Goal: Transaction & Acquisition: Download file/media

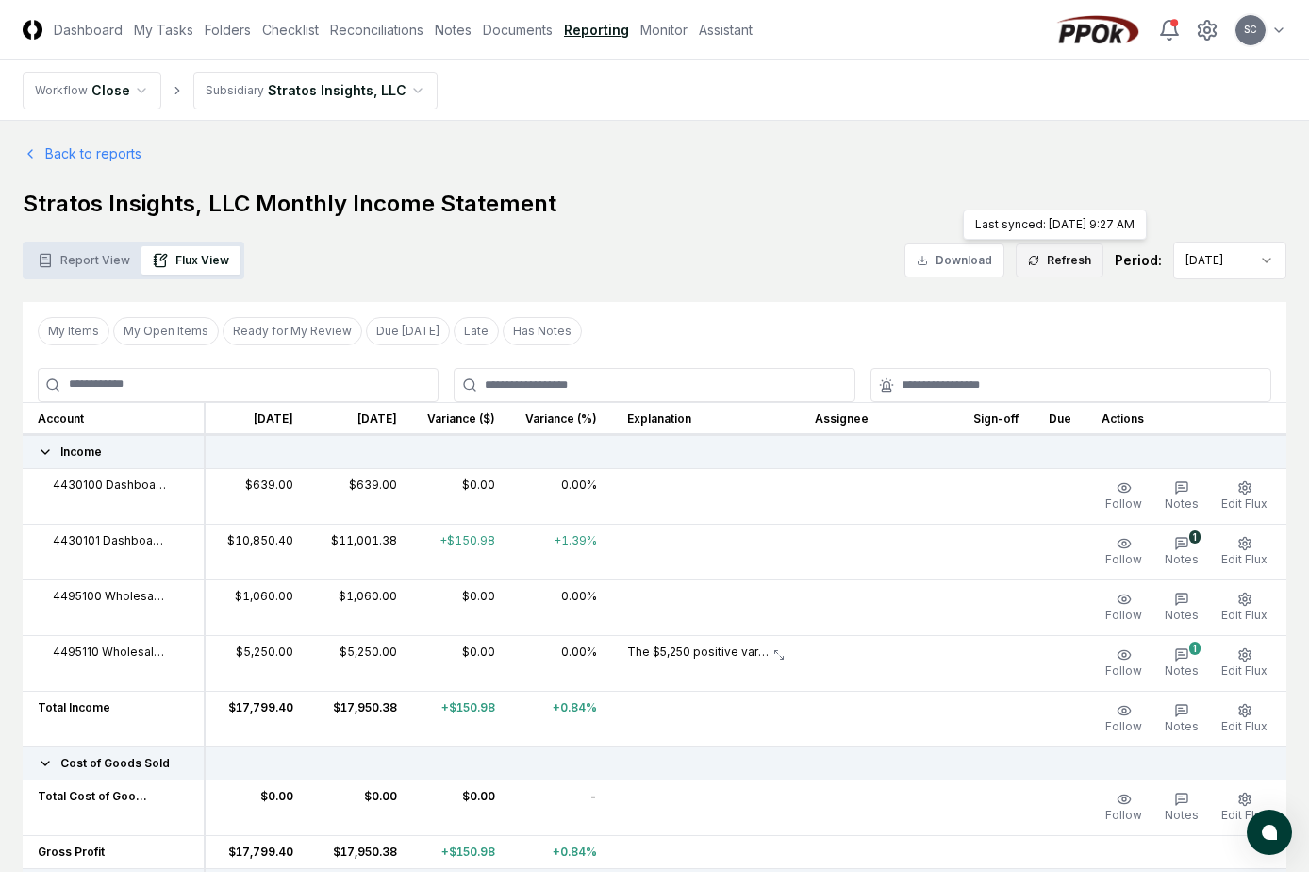
click at [1072, 258] on button "Refresh" at bounding box center [1060, 260] width 88 height 34
click at [1176, 551] on button "1 Notes" at bounding box center [1182, 552] width 42 height 40
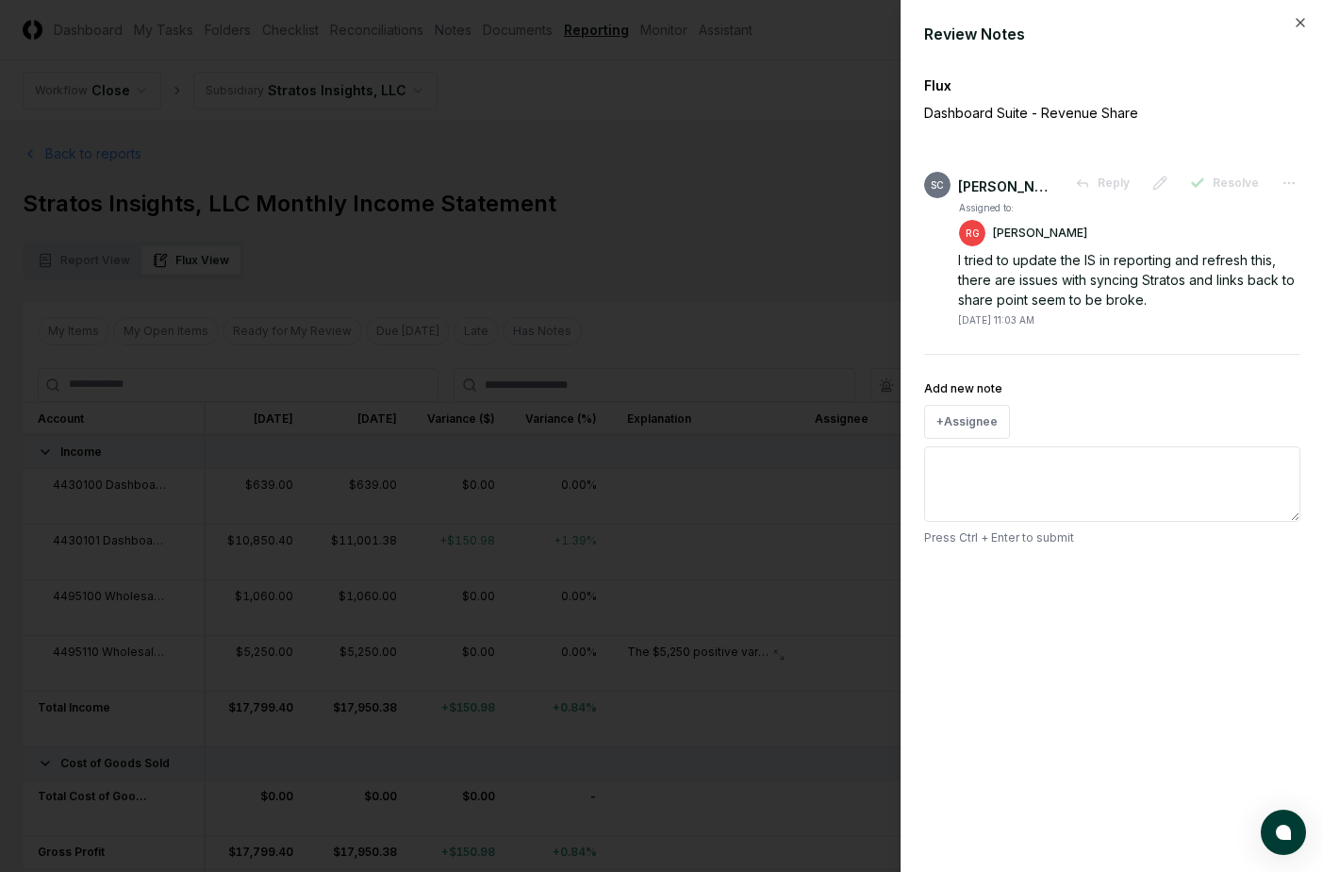
click at [824, 96] on div at bounding box center [661, 436] width 1323 height 872
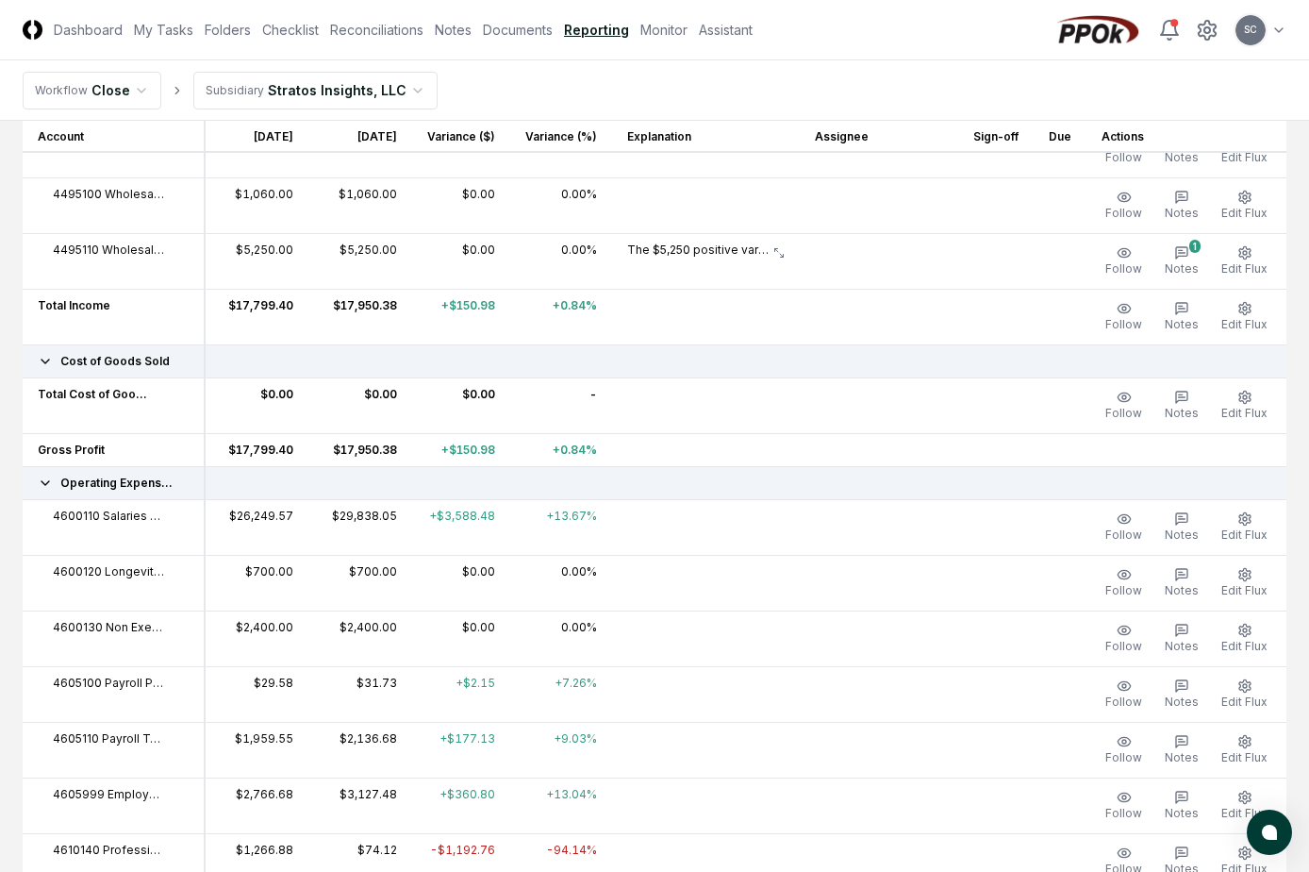
scroll to position [472, 0]
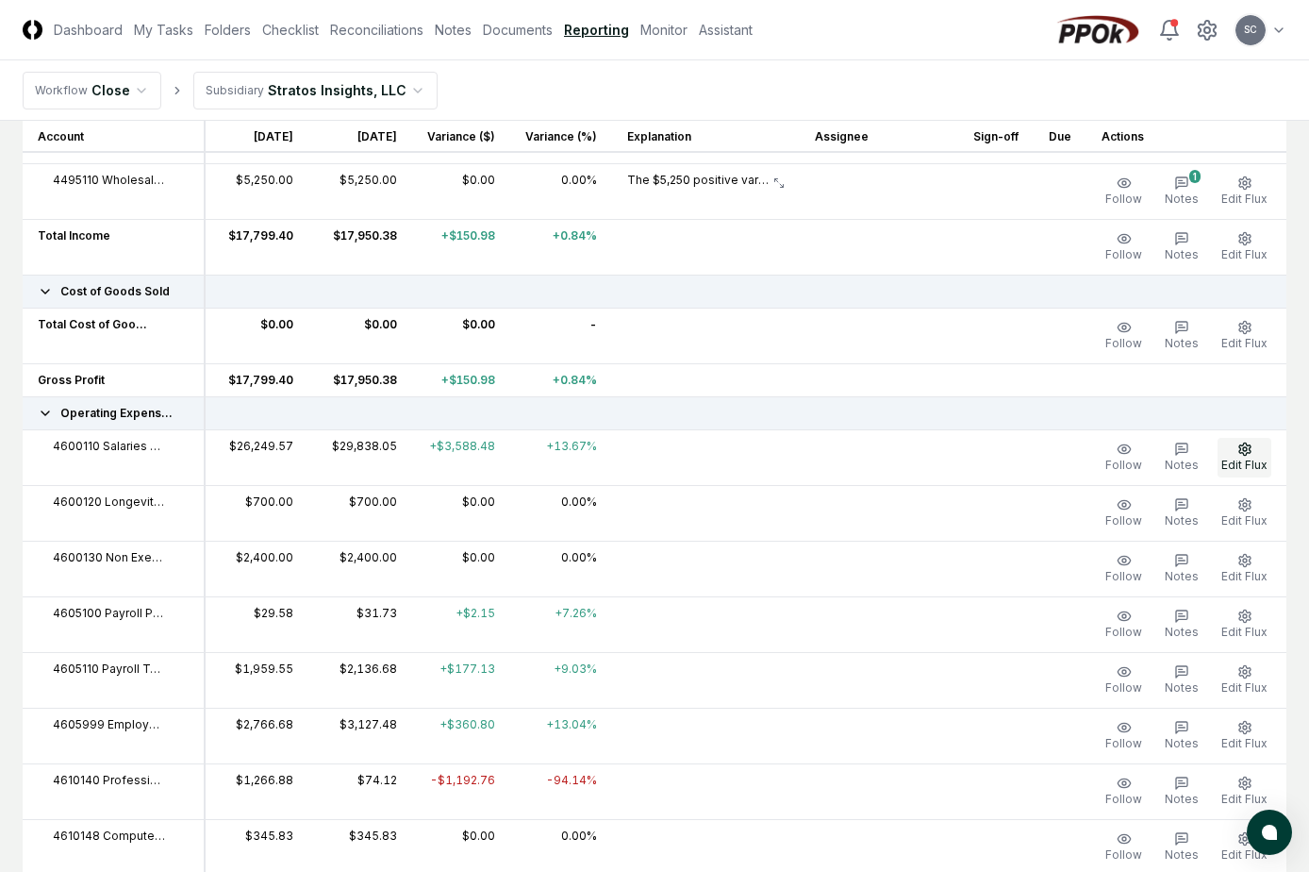
click at [1249, 450] on icon "button" at bounding box center [1245, 448] width 15 height 15
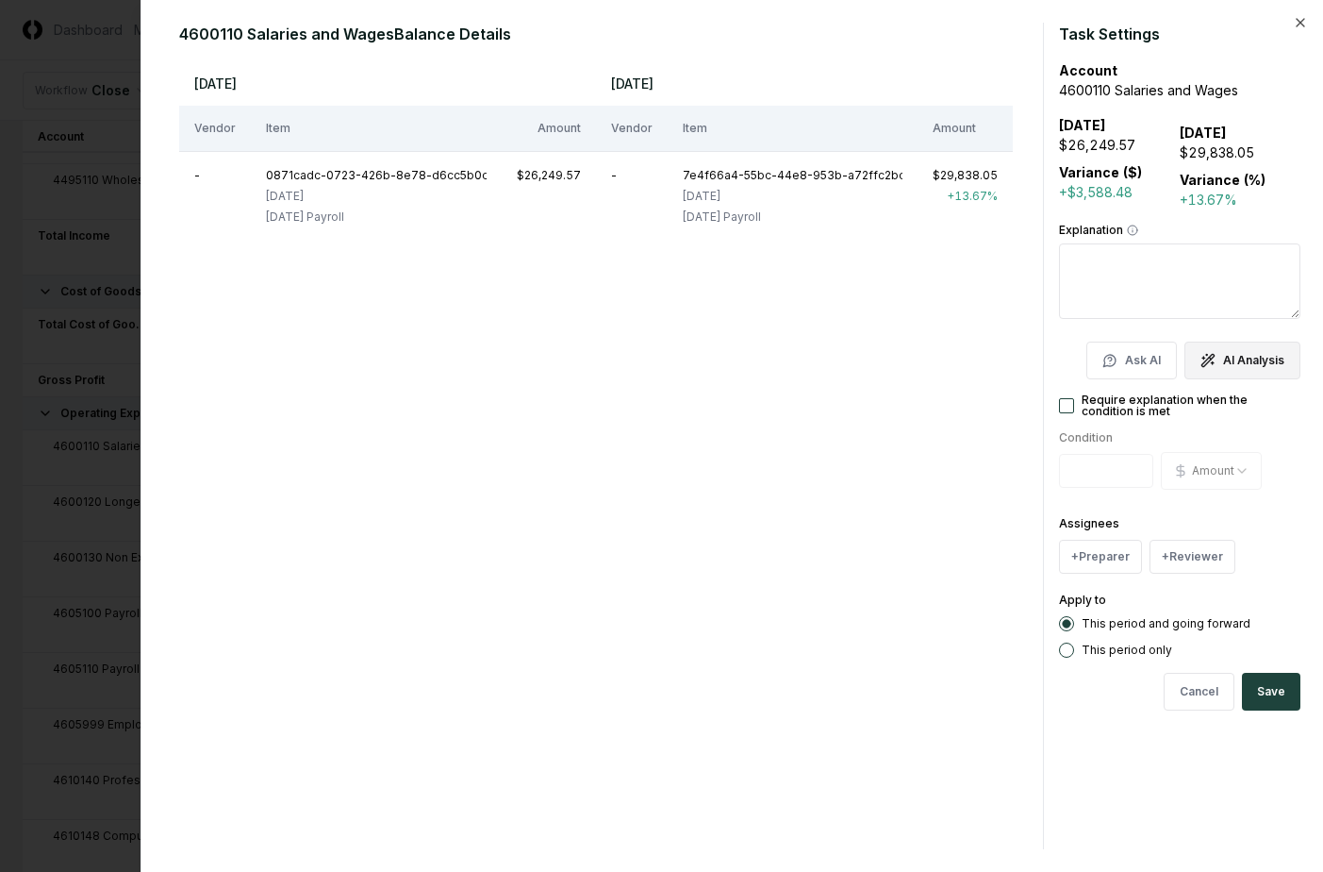
click at [1257, 360] on button "AI Analysis" at bounding box center [1243, 360] width 116 height 38
type textarea "*"
type textarea "**********"
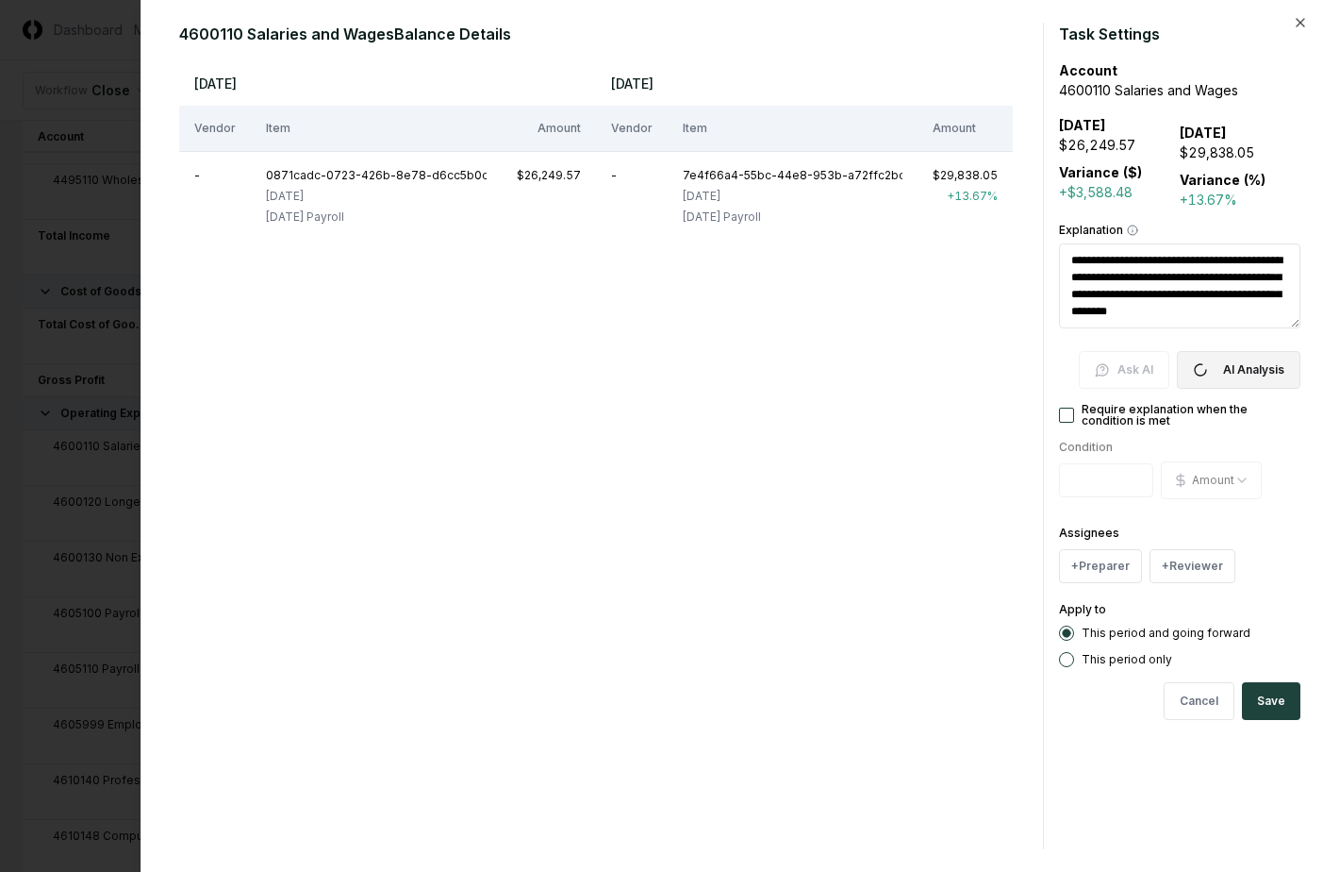
type textarea "*"
type textarea "**********"
type textarea "*"
type textarea "**********"
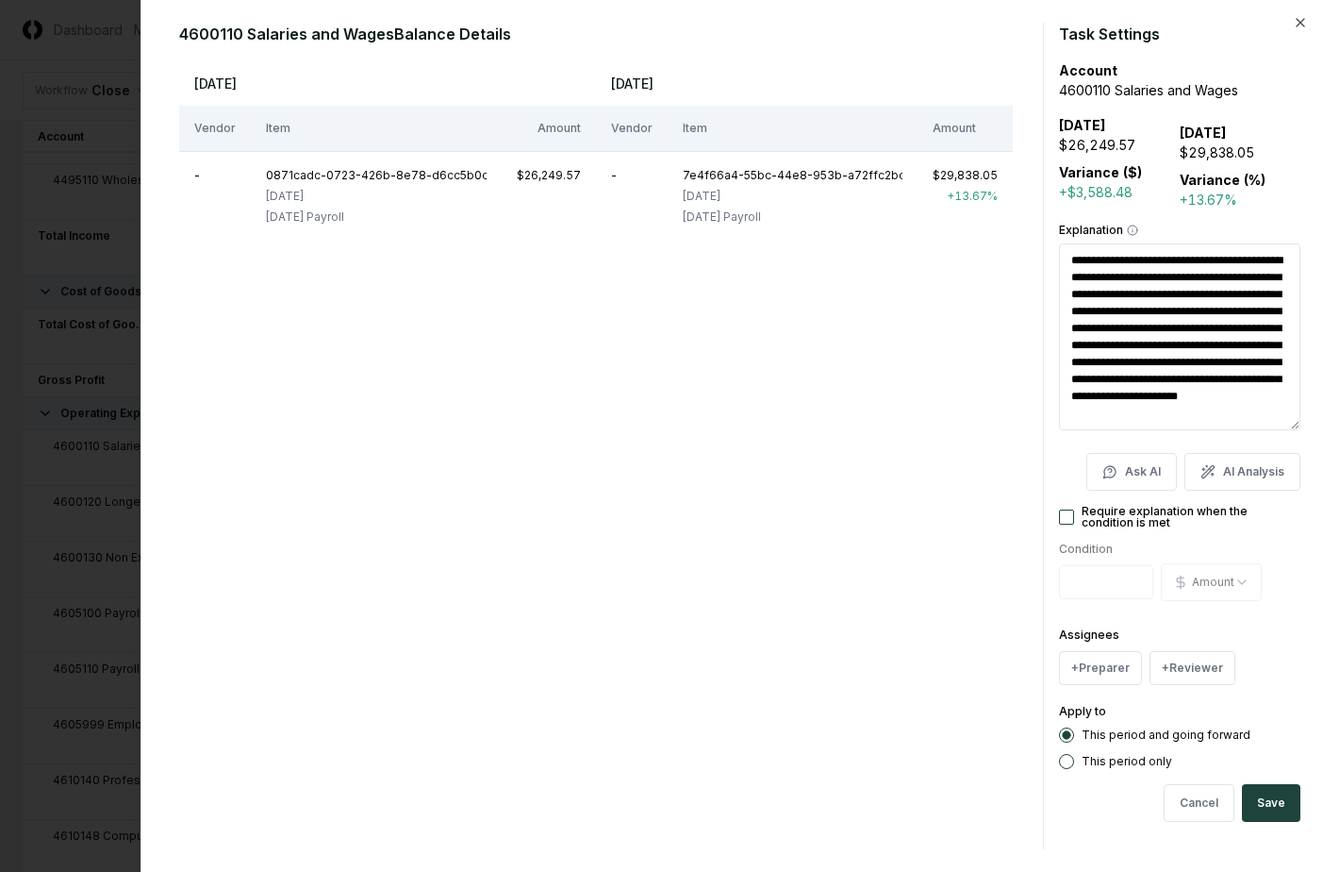
click at [1078, 761] on div "This period only" at bounding box center [1179, 761] width 241 height 15
click at [1192, 808] on button "Cancel" at bounding box center [1199, 803] width 71 height 38
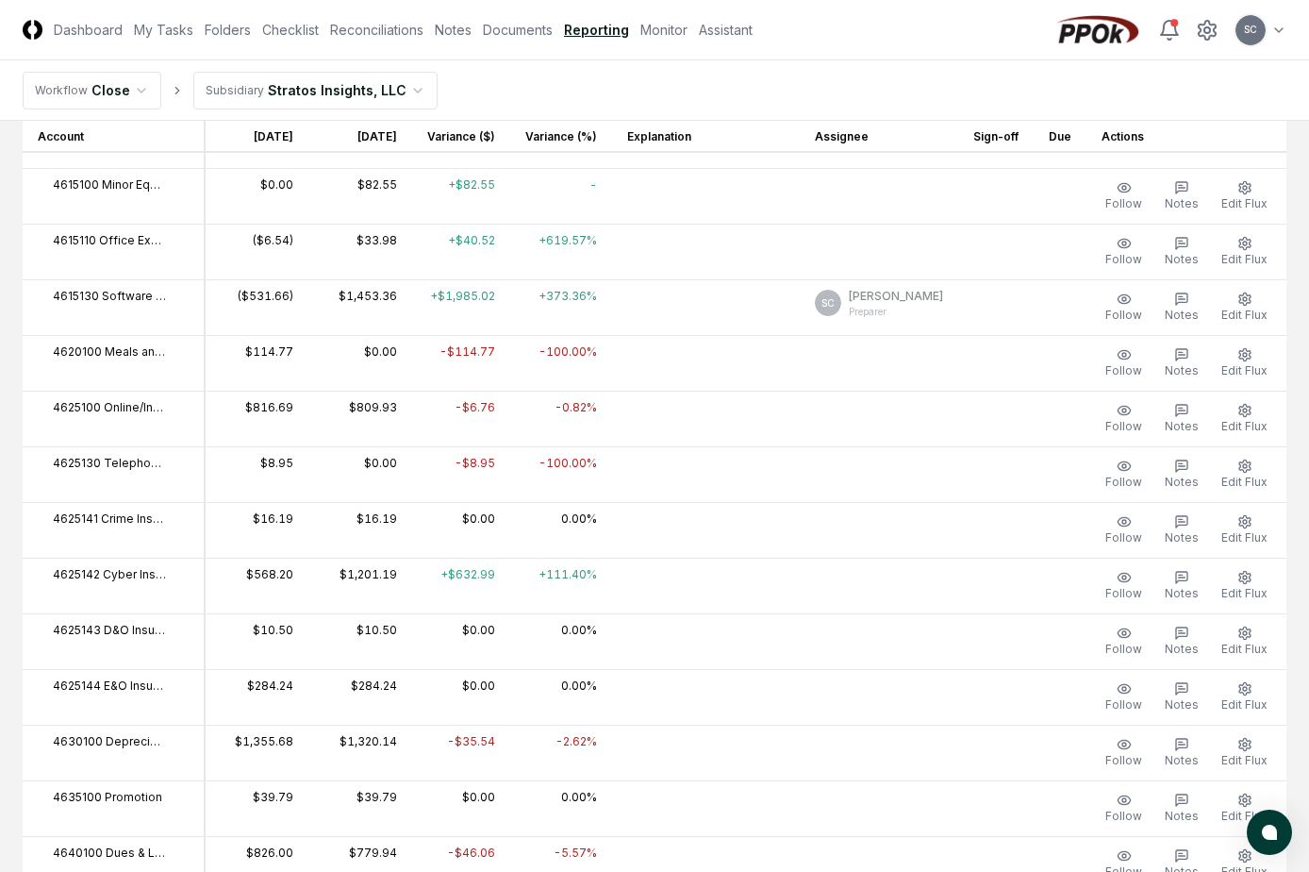
scroll to position [1226, 0]
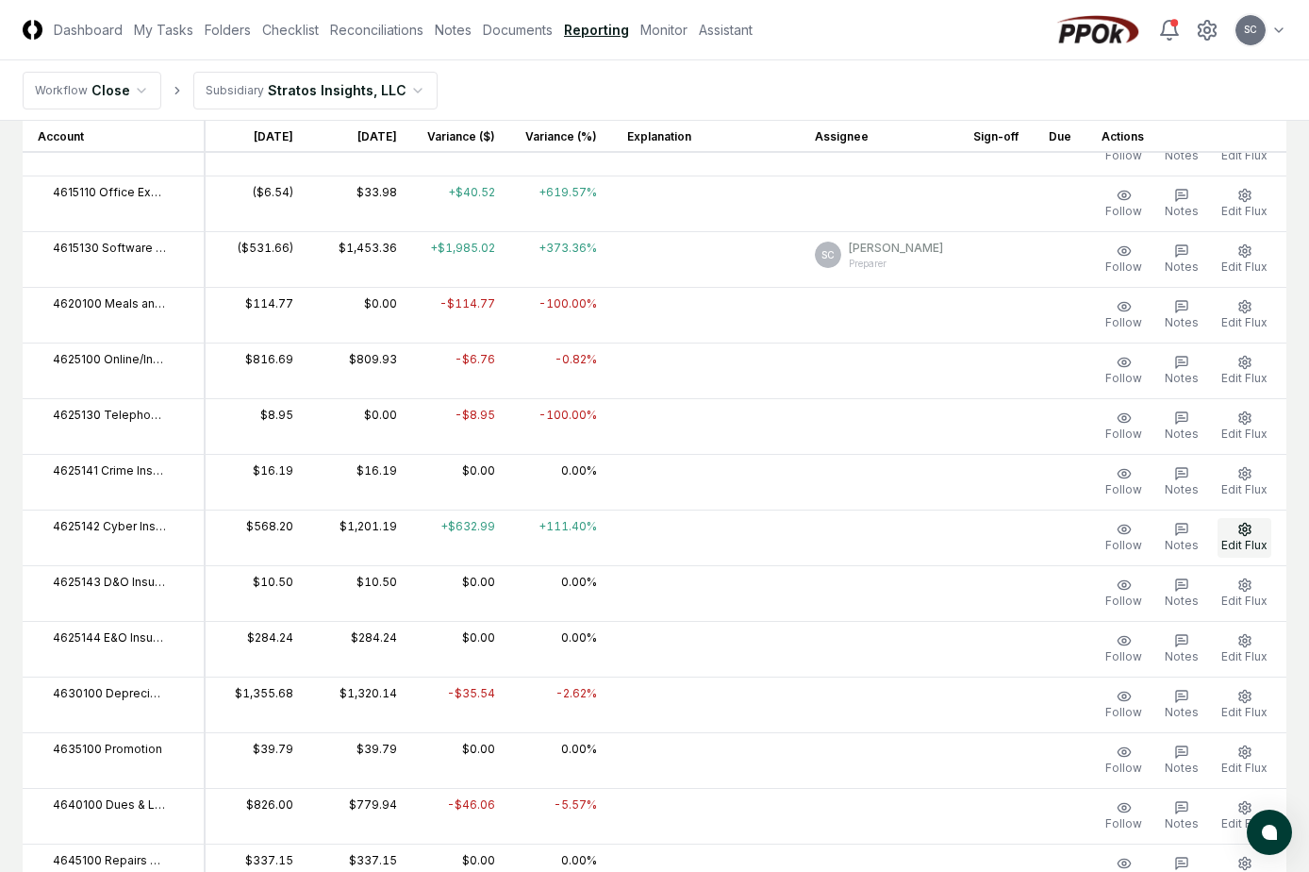
click at [1238, 532] on icon "button" at bounding box center [1245, 529] width 15 height 15
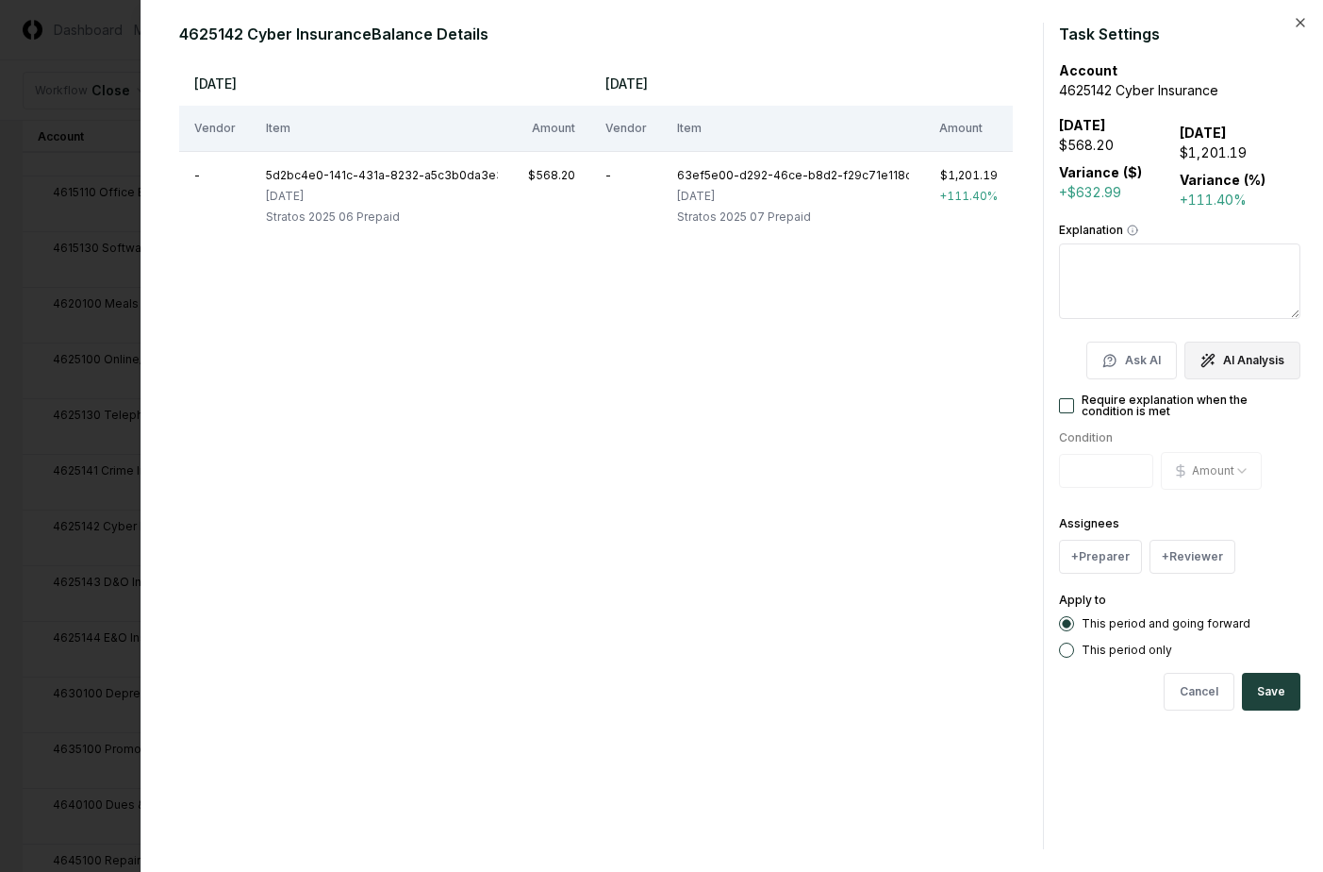
click at [1247, 366] on button "AI Analysis" at bounding box center [1243, 360] width 116 height 38
type textarea "*"
type textarea "**********"
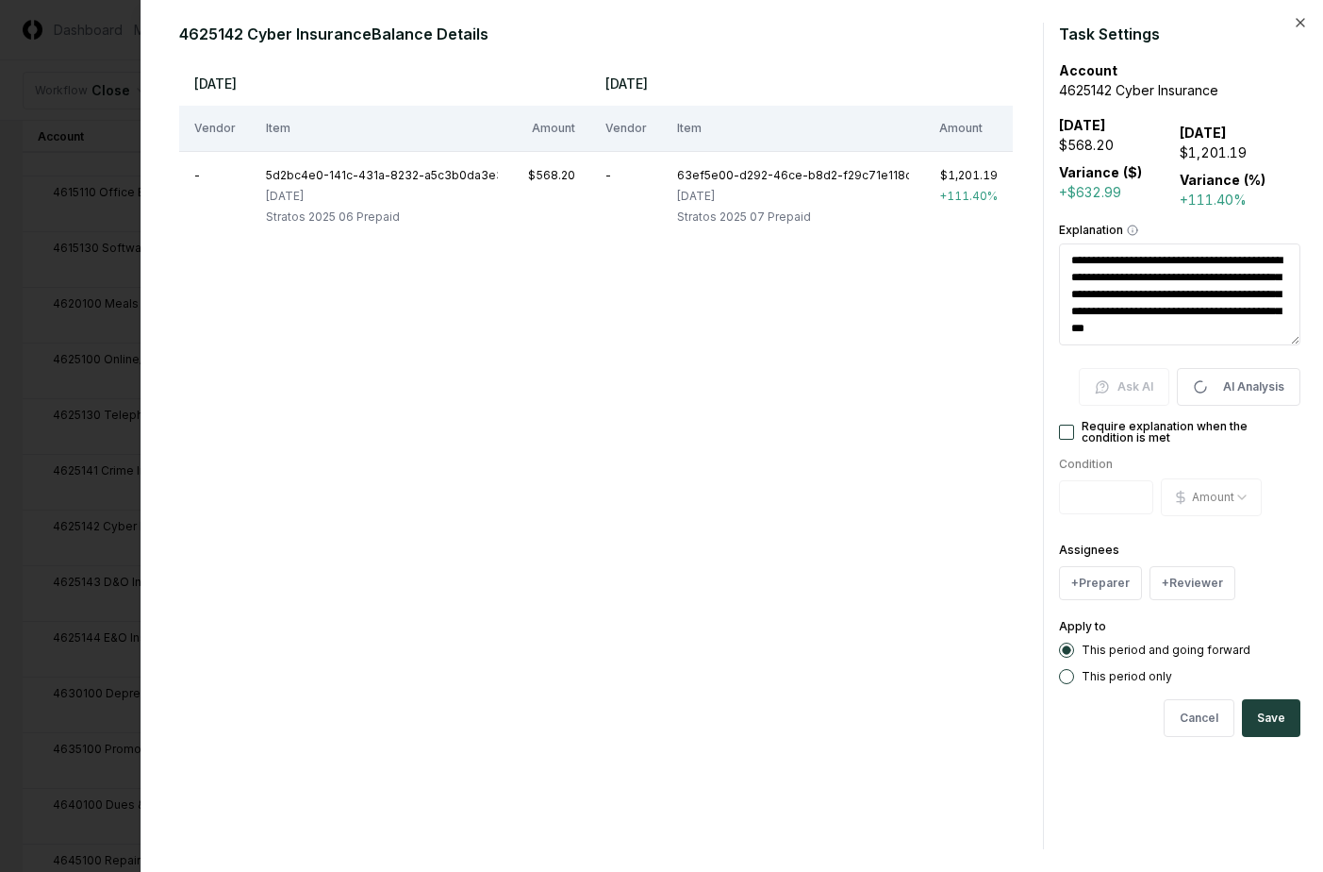
type textarea "*"
type textarea "**********"
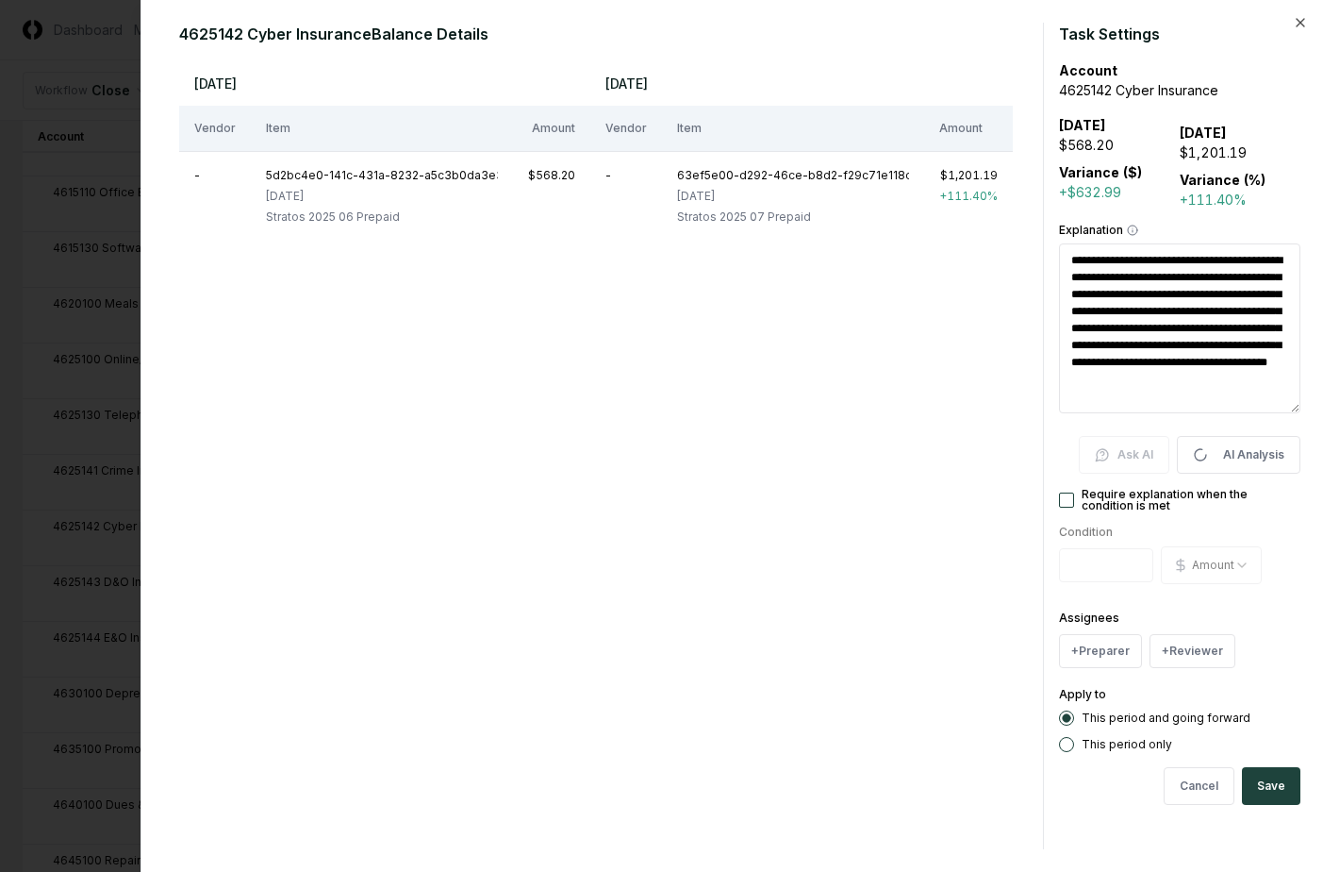
type textarea "*"
type textarea "**********"
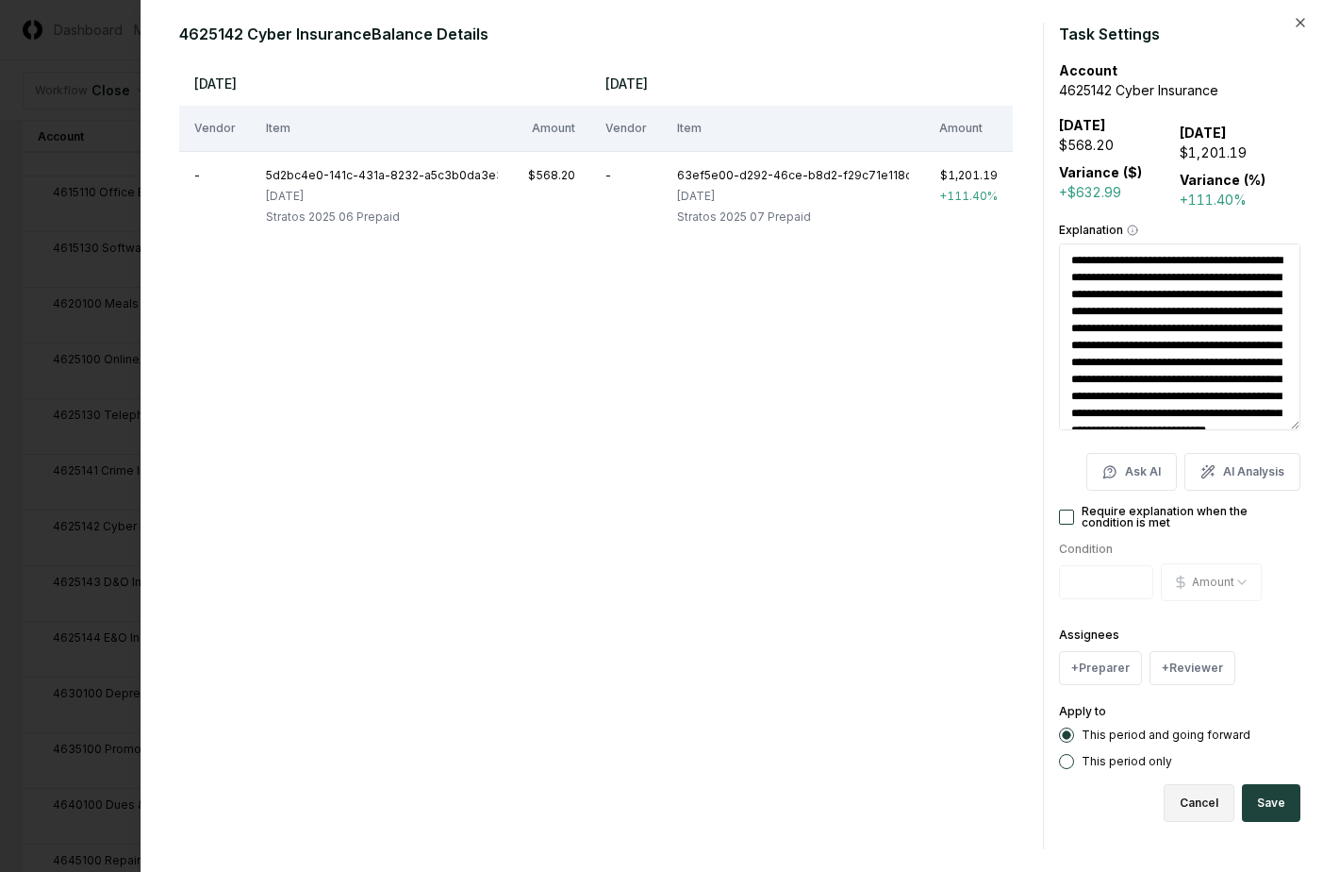
click at [1205, 799] on button "Cancel" at bounding box center [1199, 803] width 71 height 38
type textarea "*"
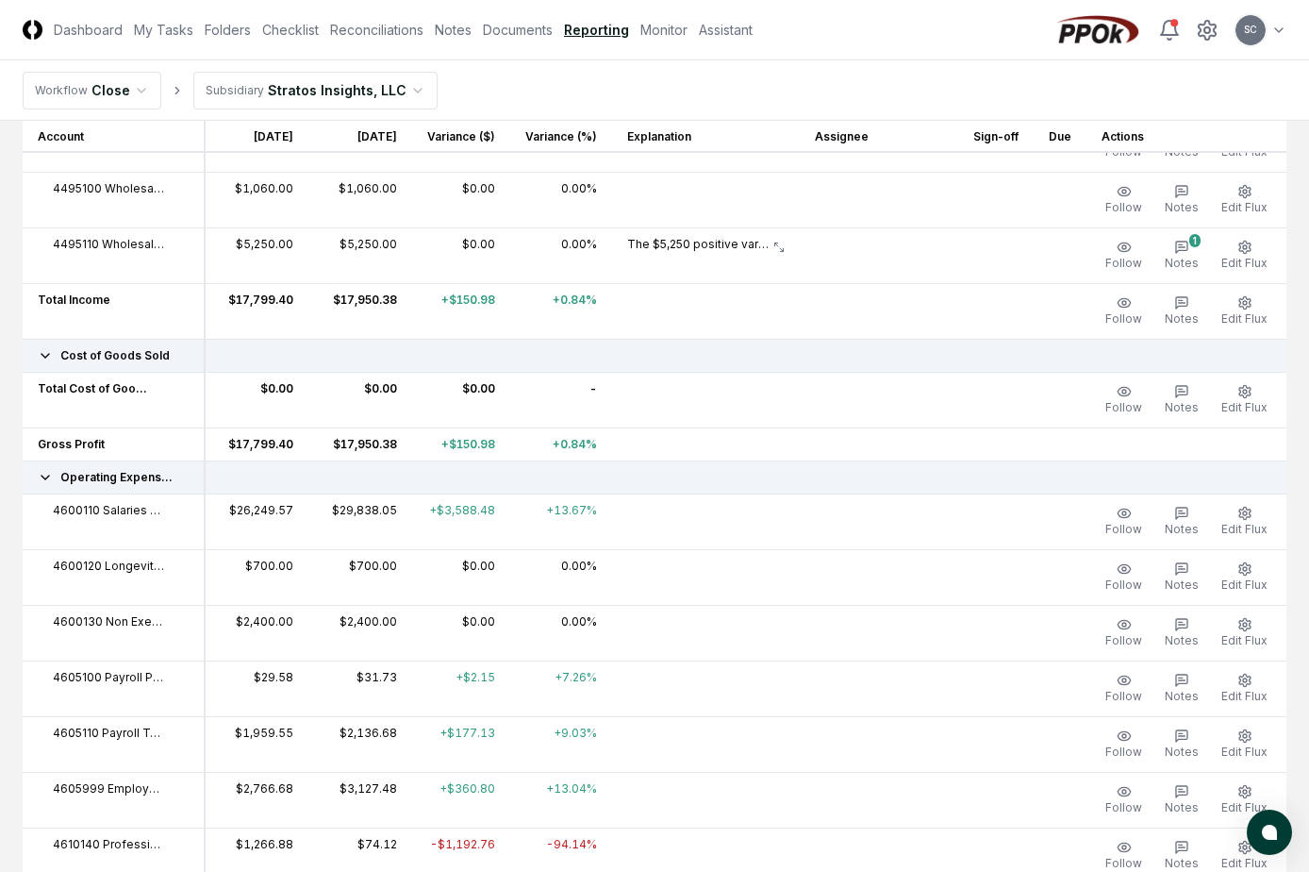
scroll to position [0, 0]
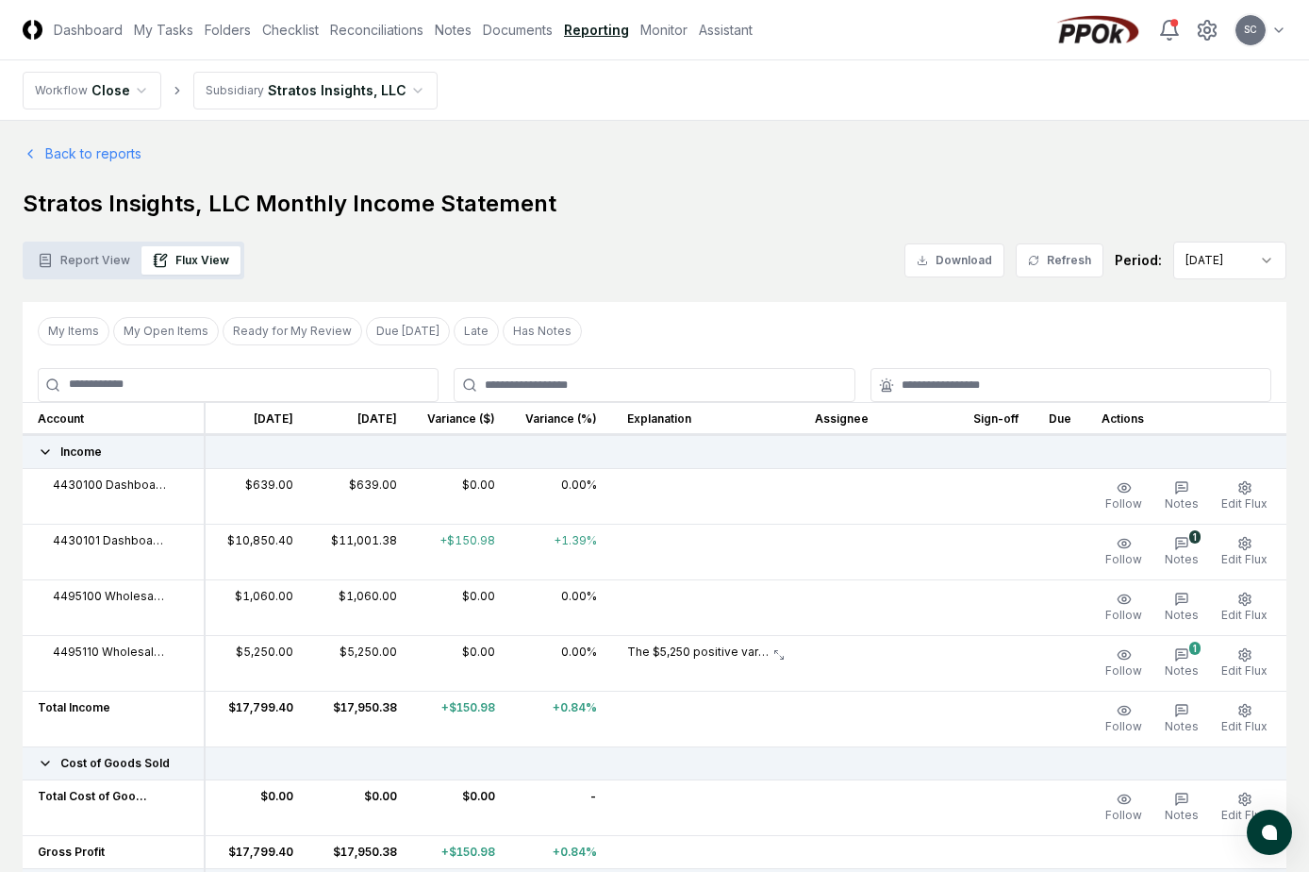
click at [200, 265] on button "Flux View" at bounding box center [190, 260] width 99 height 28
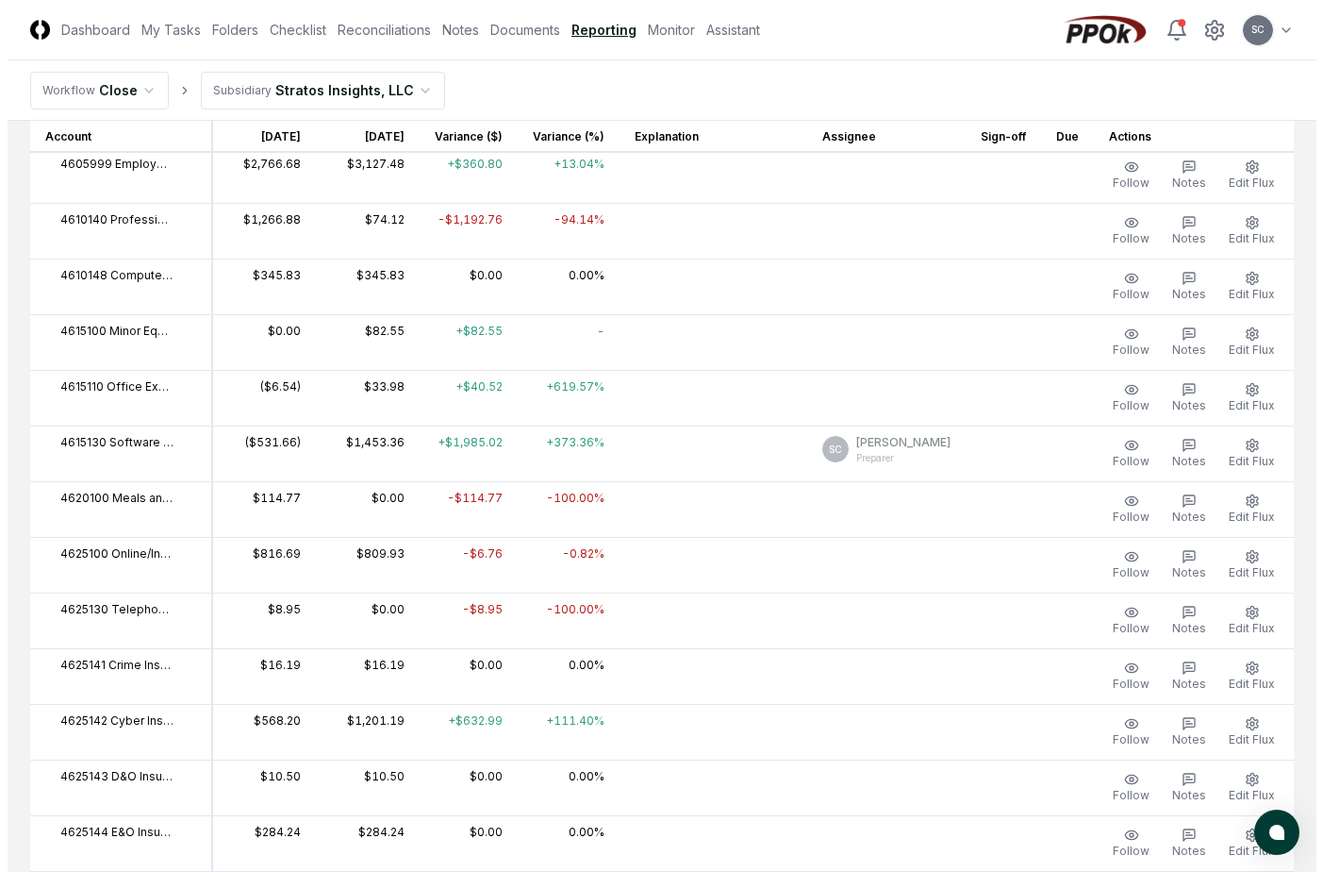
scroll to position [1038, 0]
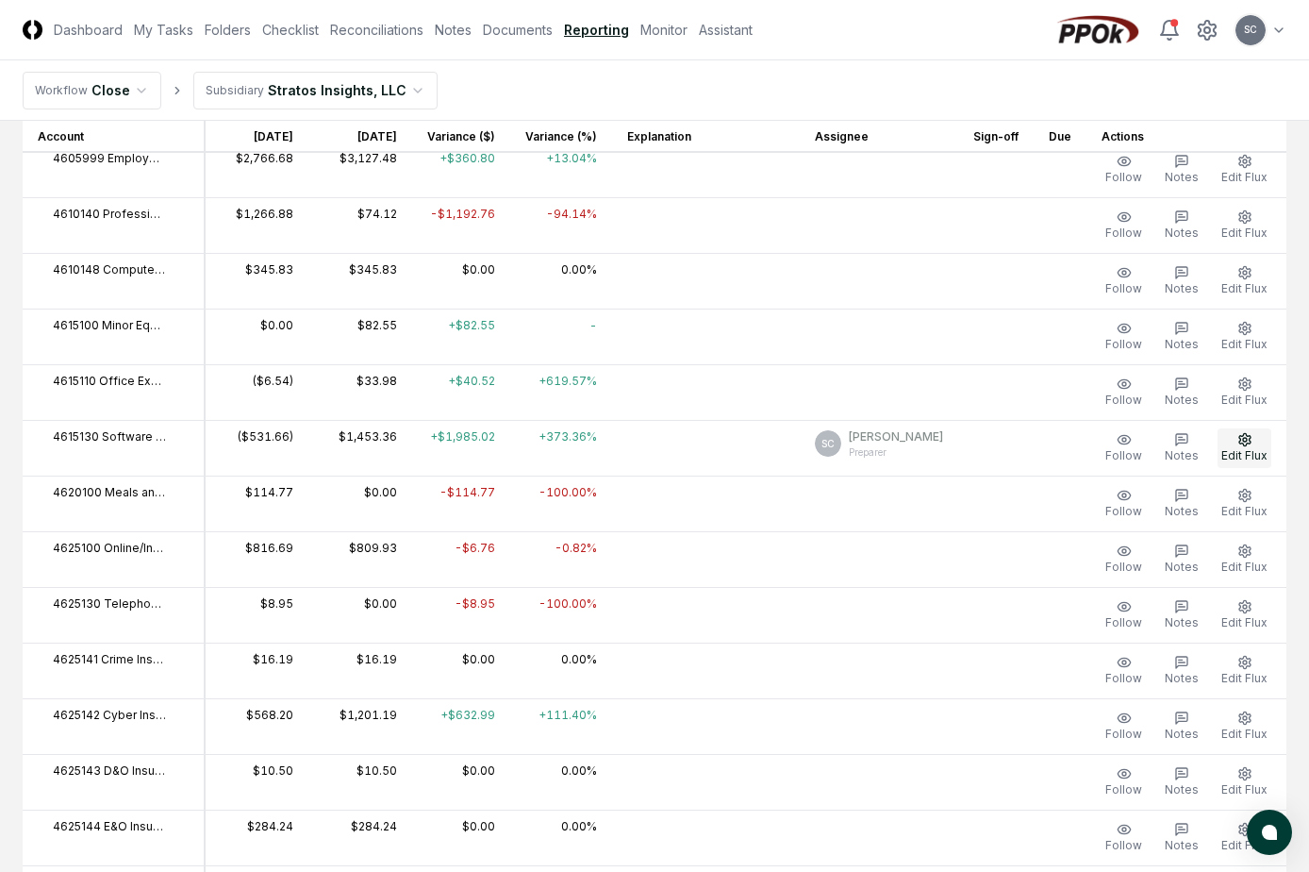
click at [1238, 450] on span "Edit Flux" at bounding box center [1245, 455] width 46 height 14
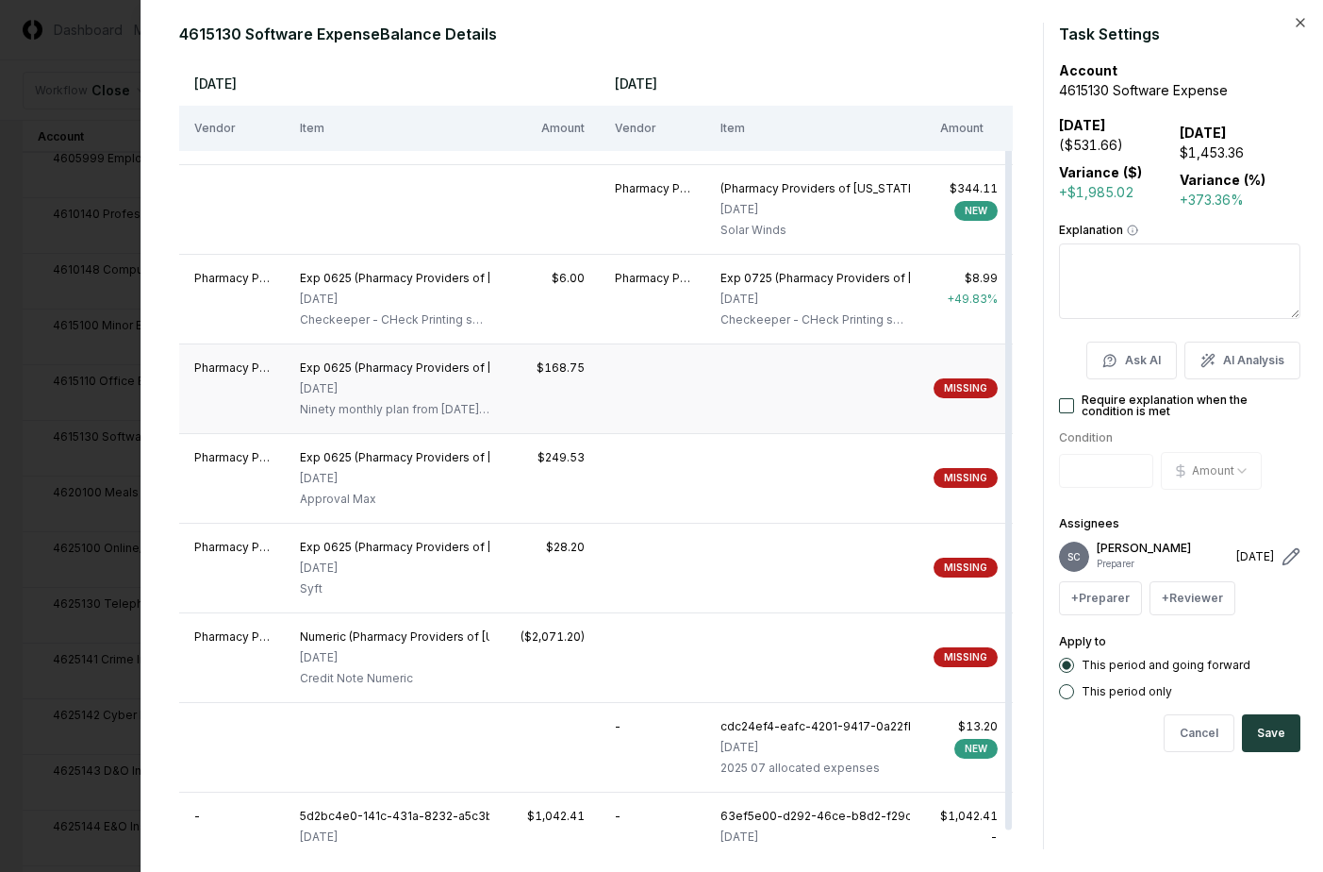
scroll to position [108, 0]
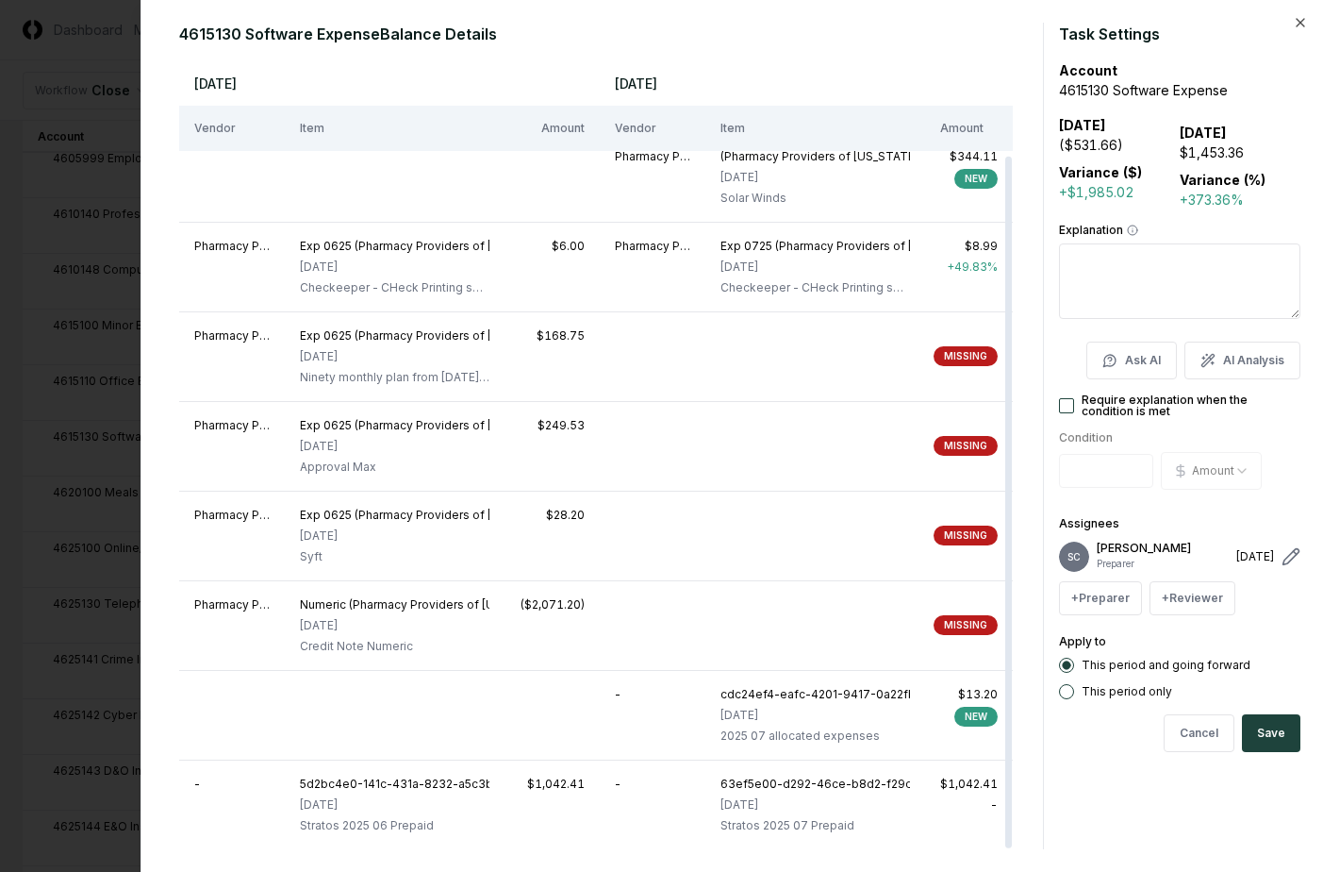
click at [78, 38] on div at bounding box center [661, 436] width 1323 height 872
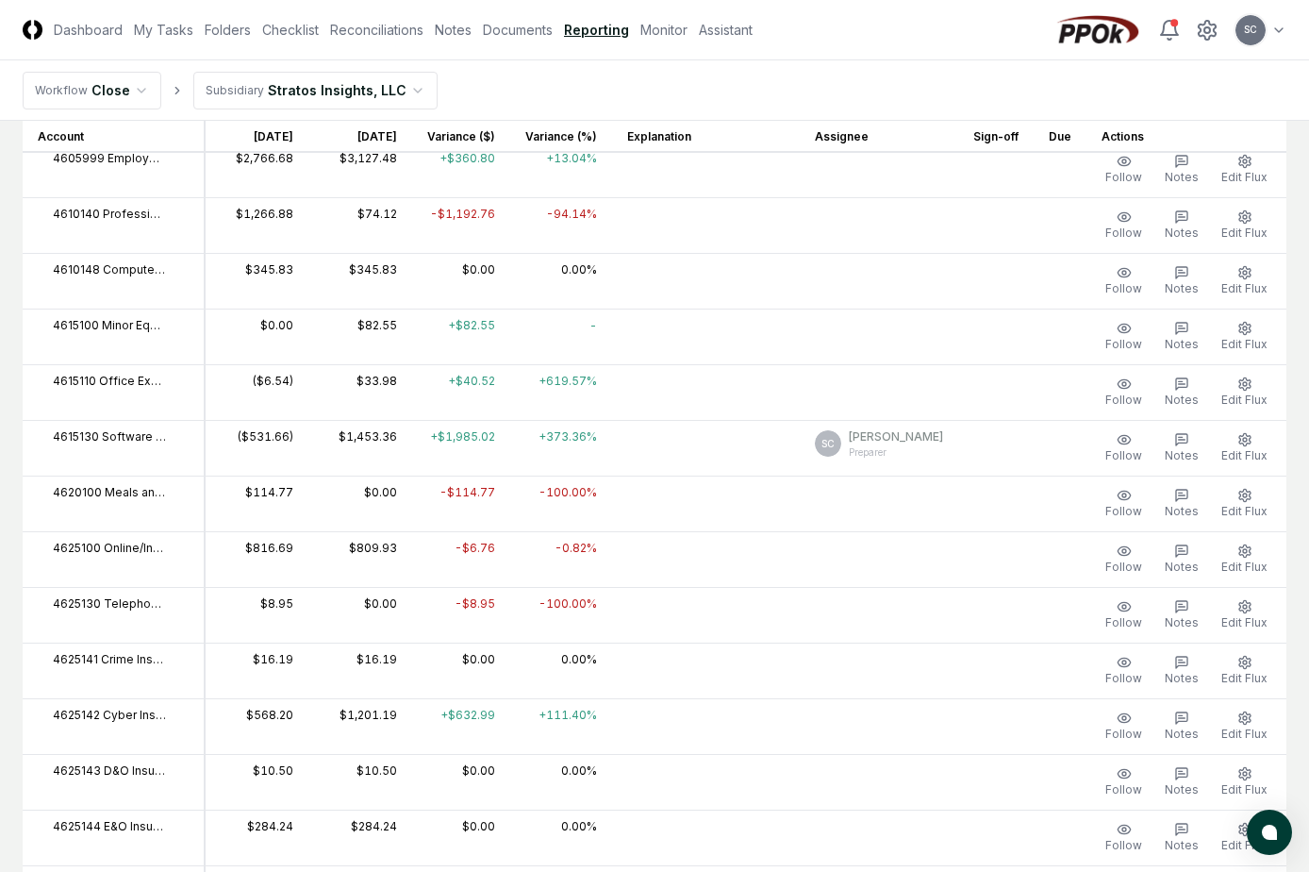
click at [134, 712] on span "4625142 Cyber Insurance" at bounding box center [109, 714] width 113 height 17
click at [1246, 718] on icon "button" at bounding box center [1245, 717] width 15 height 15
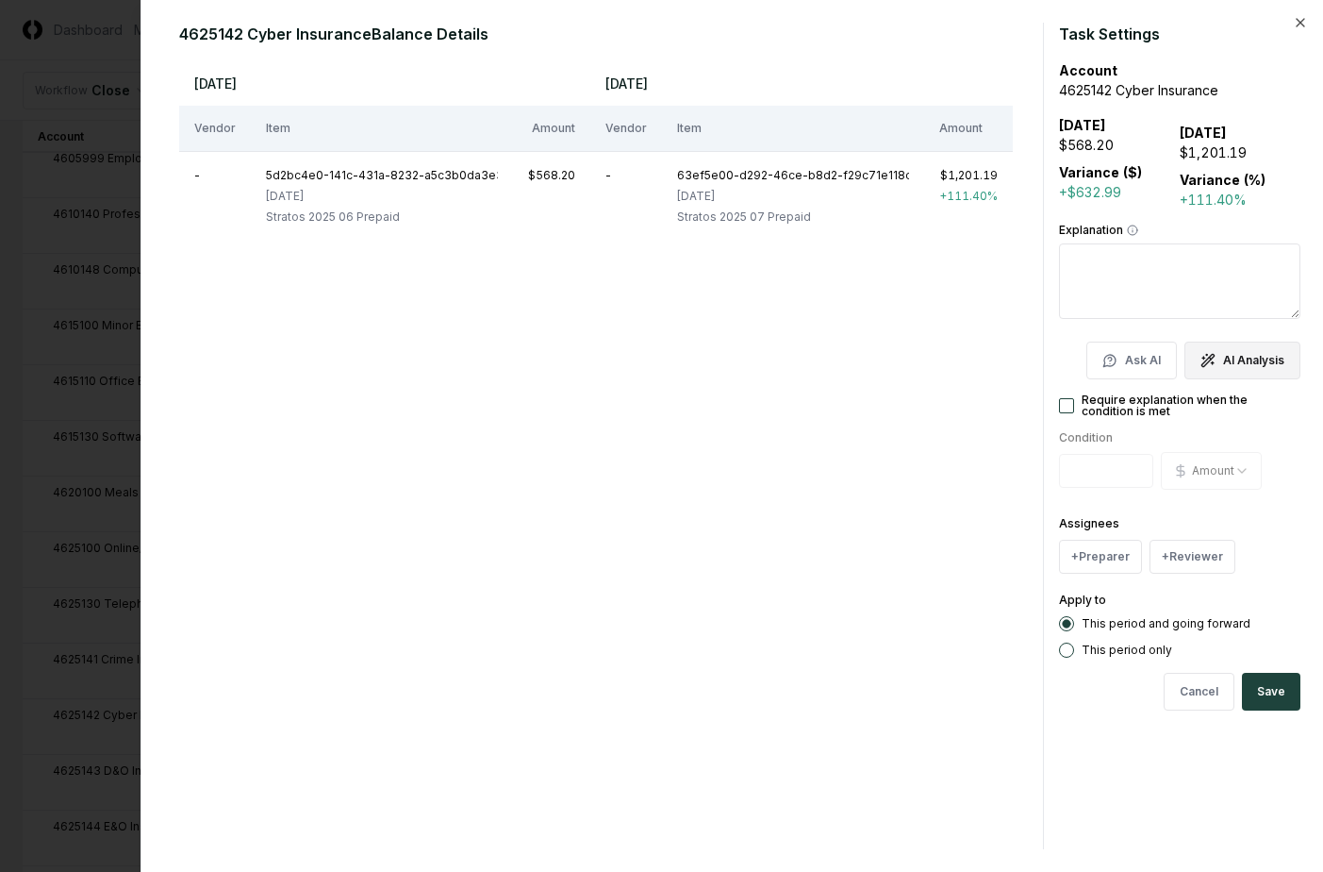
click at [1241, 359] on button "AI Analysis" at bounding box center [1243, 360] width 116 height 38
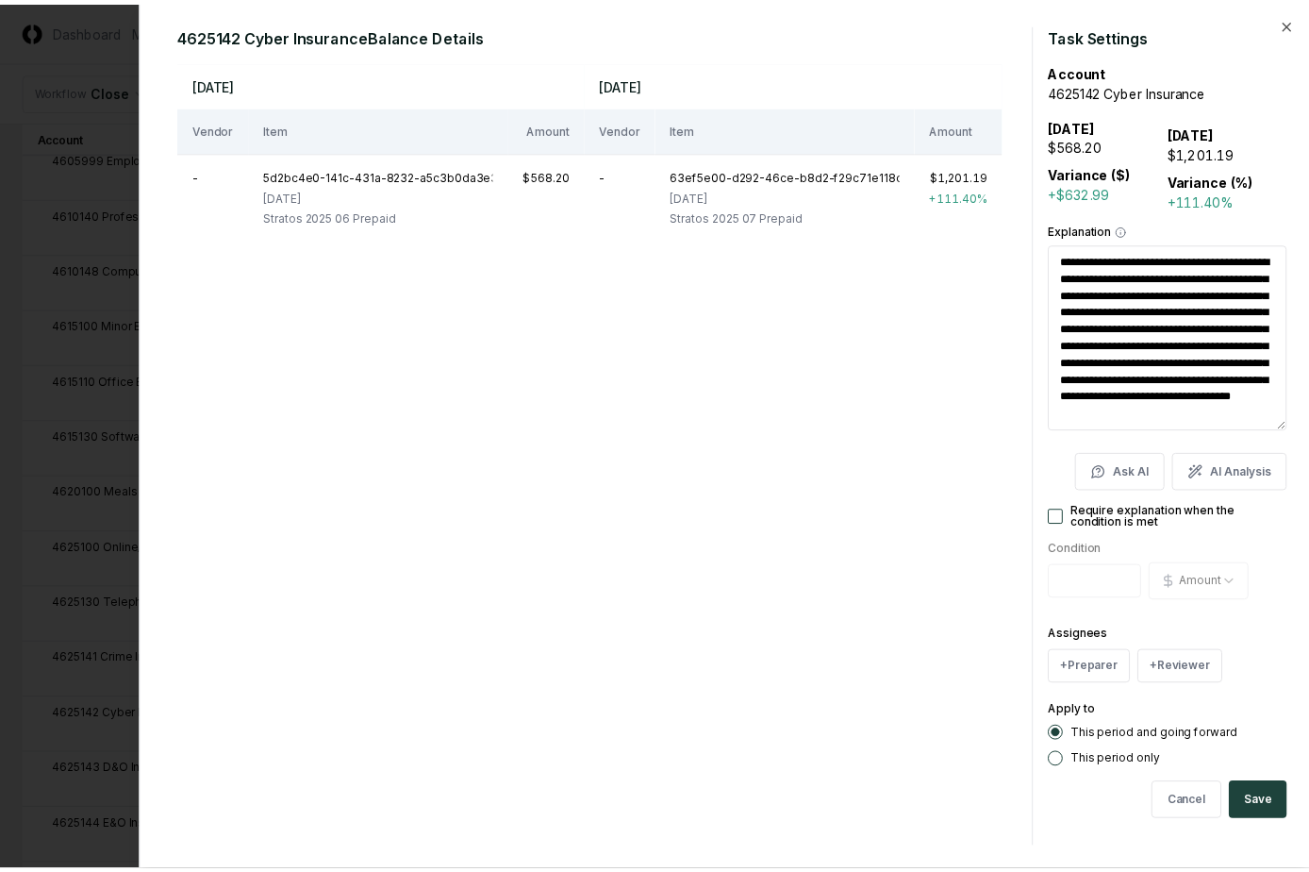
scroll to position [34, 0]
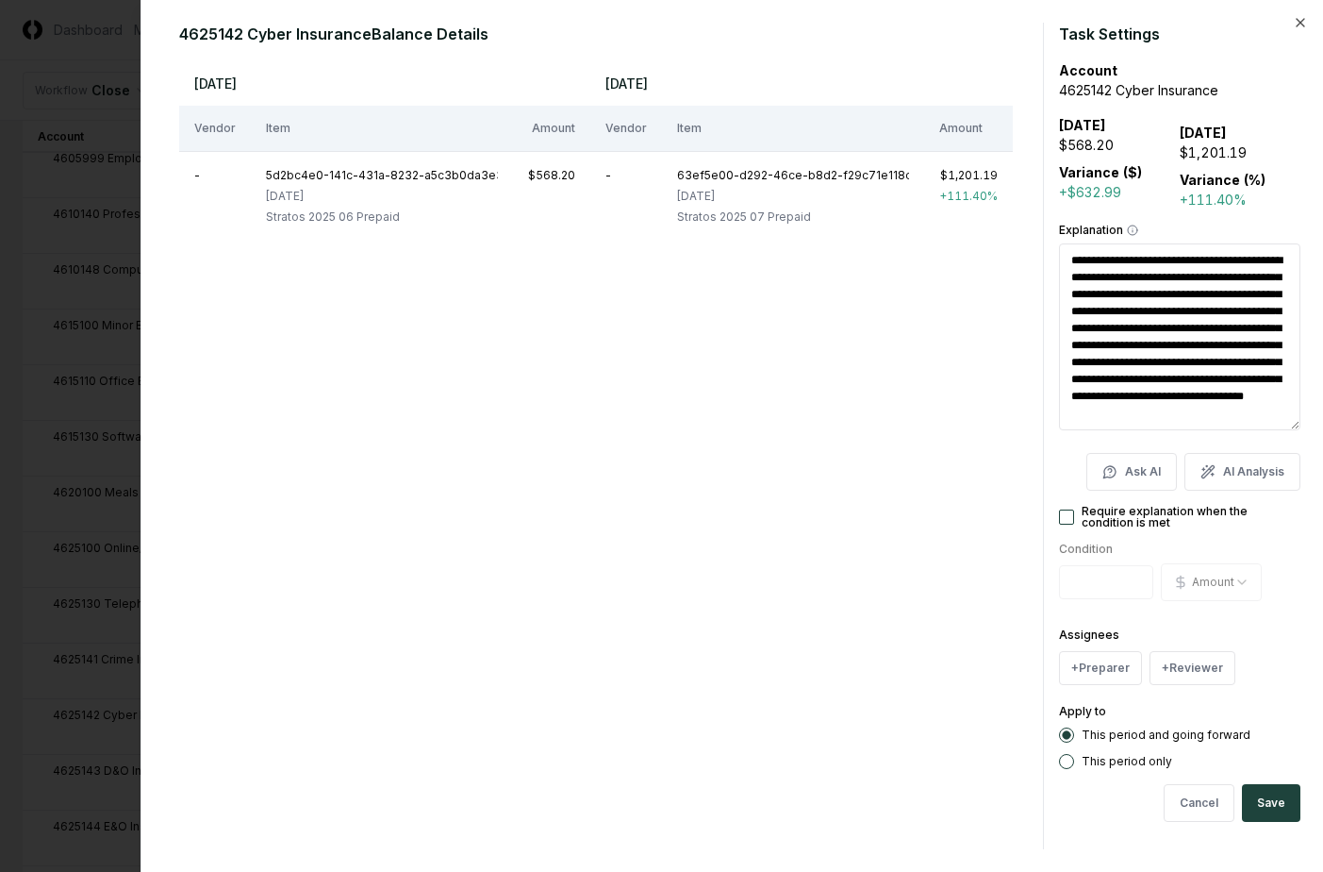
click at [78, 53] on div at bounding box center [661, 436] width 1323 height 872
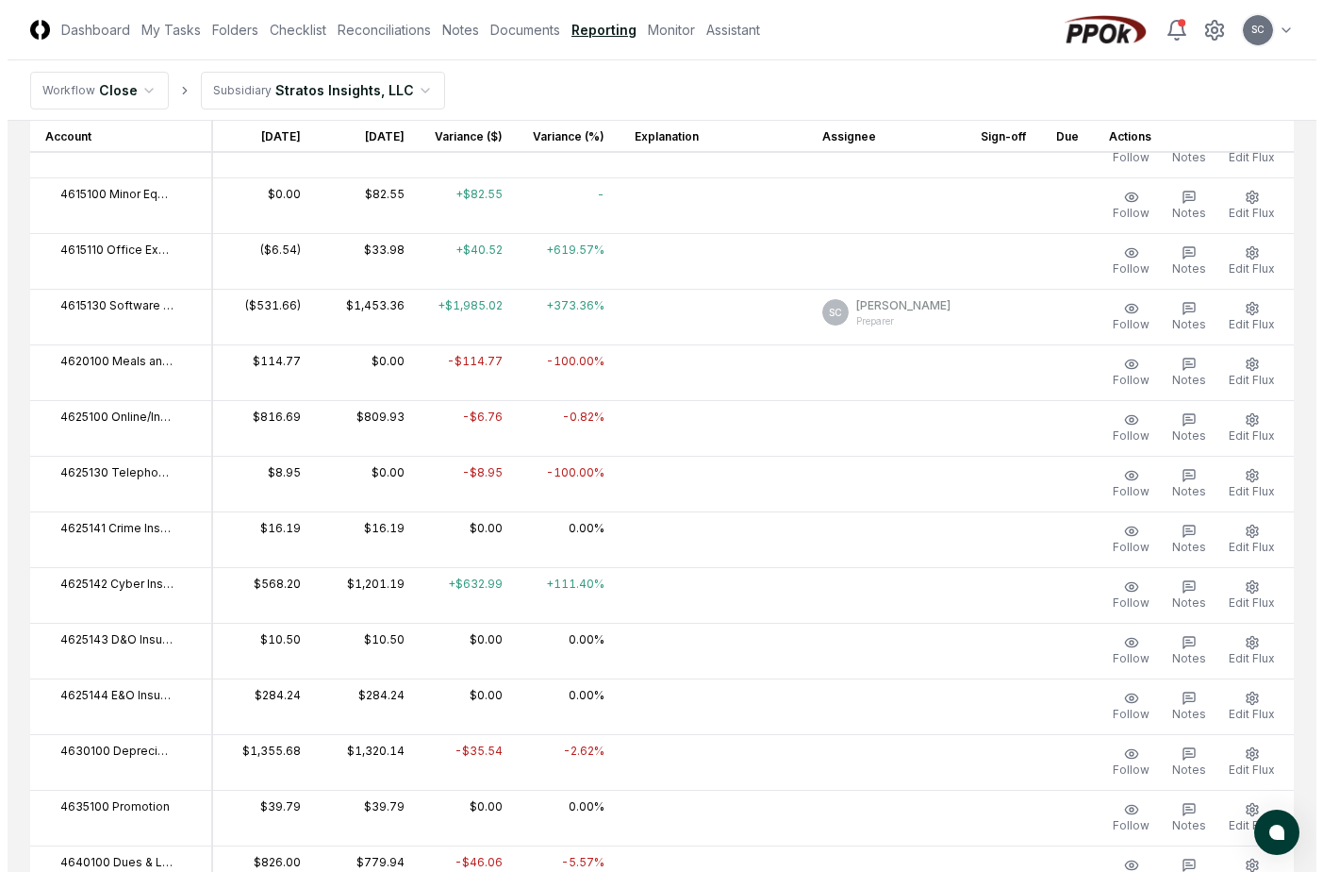
scroll to position [1226, 0]
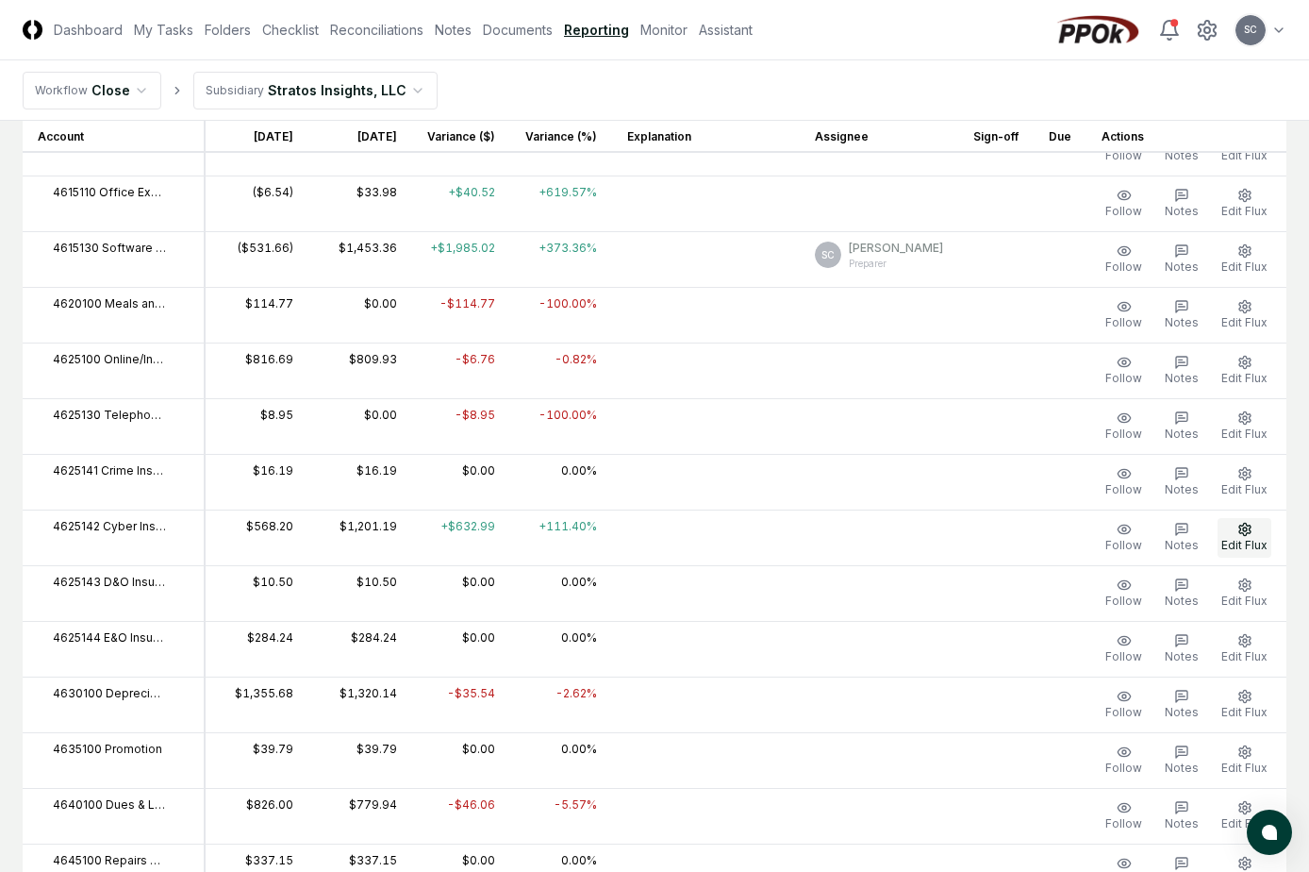
click at [1250, 532] on icon "button" at bounding box center [1243, 529] width 11 height 12
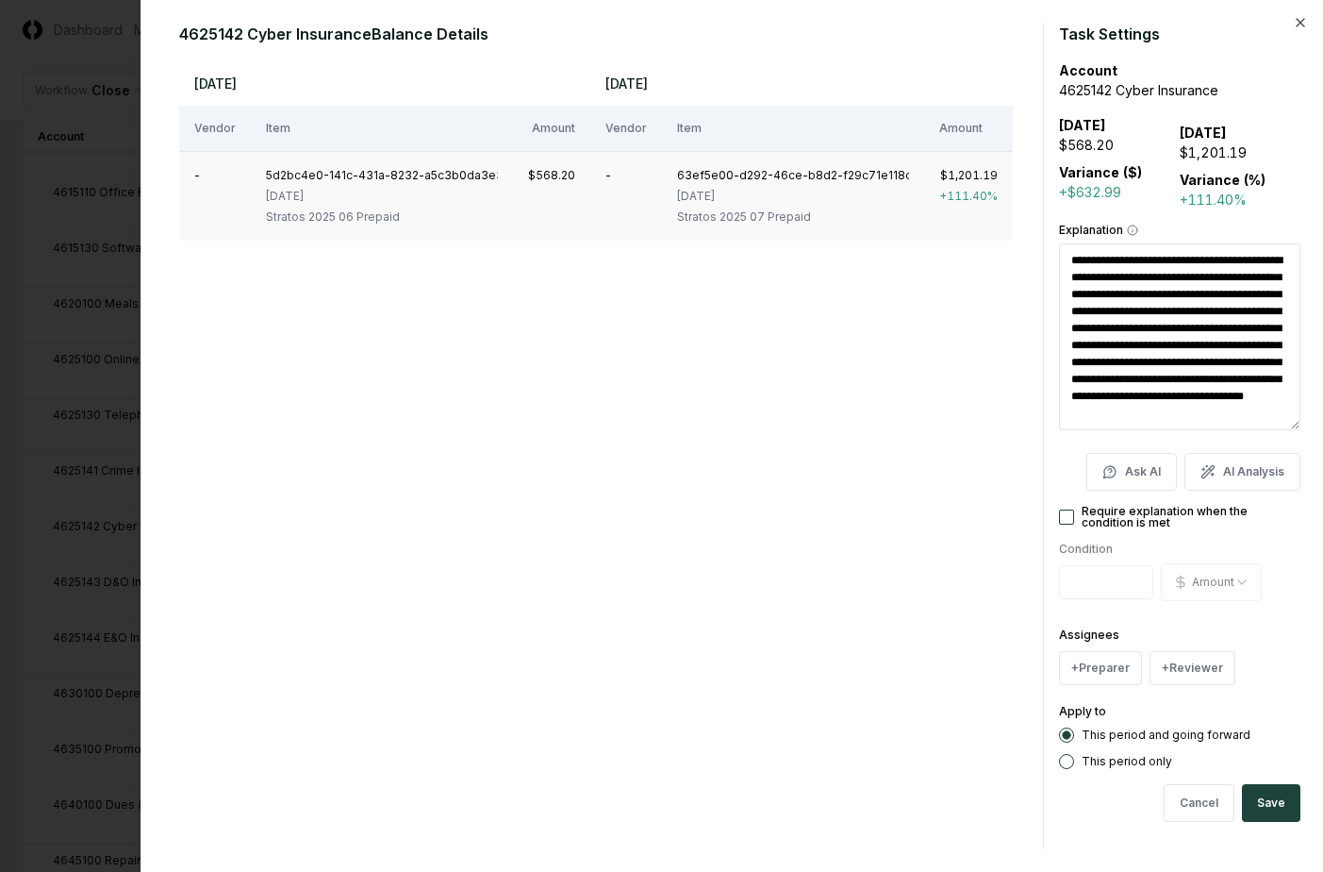
click at [302, 193] on div "2025-06-29" at bounding box center [382, 196] width 232 height 17
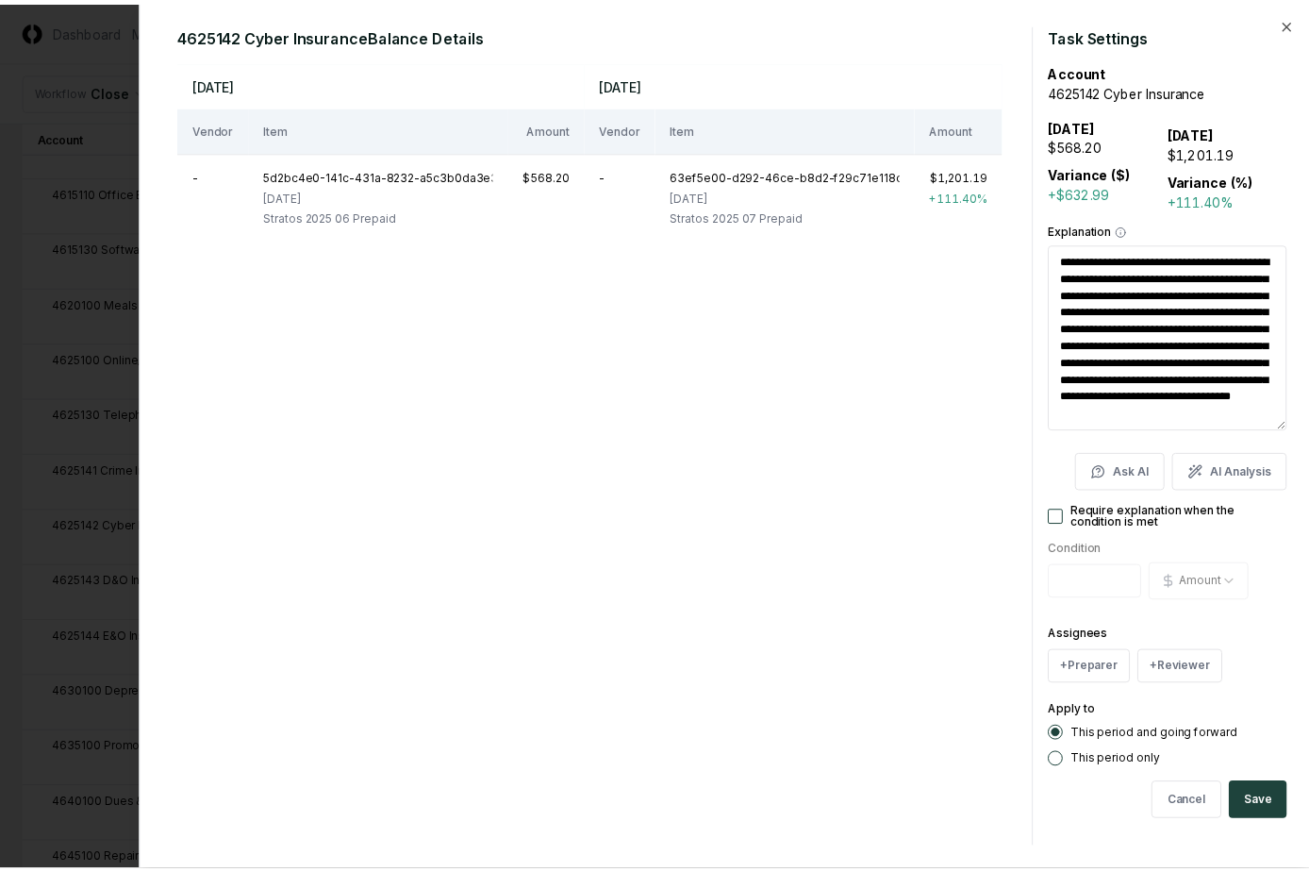
scroll to position [0, 0]
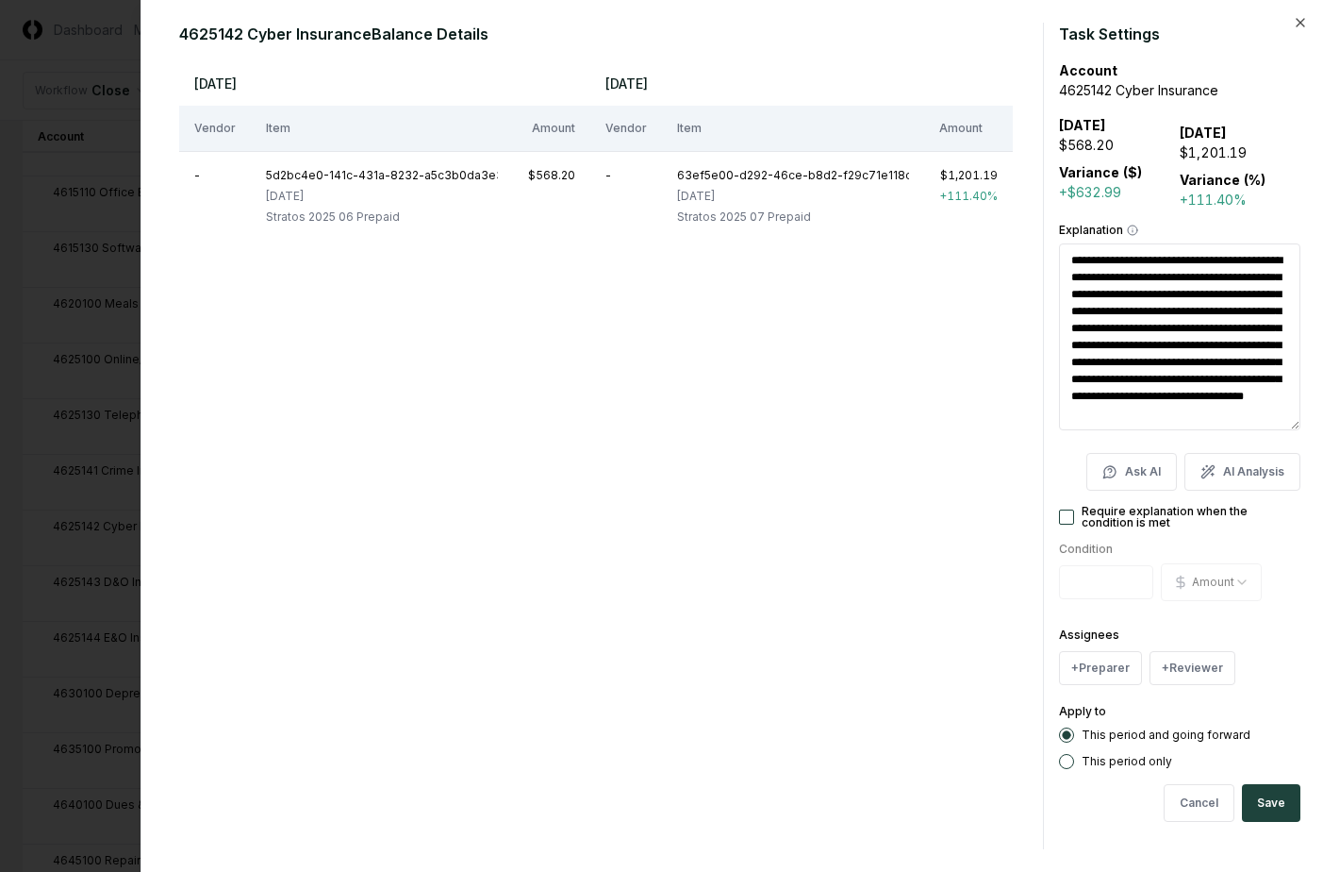
click at [18, 56] on div at bounding box center [661, 436] width 1323 height 872
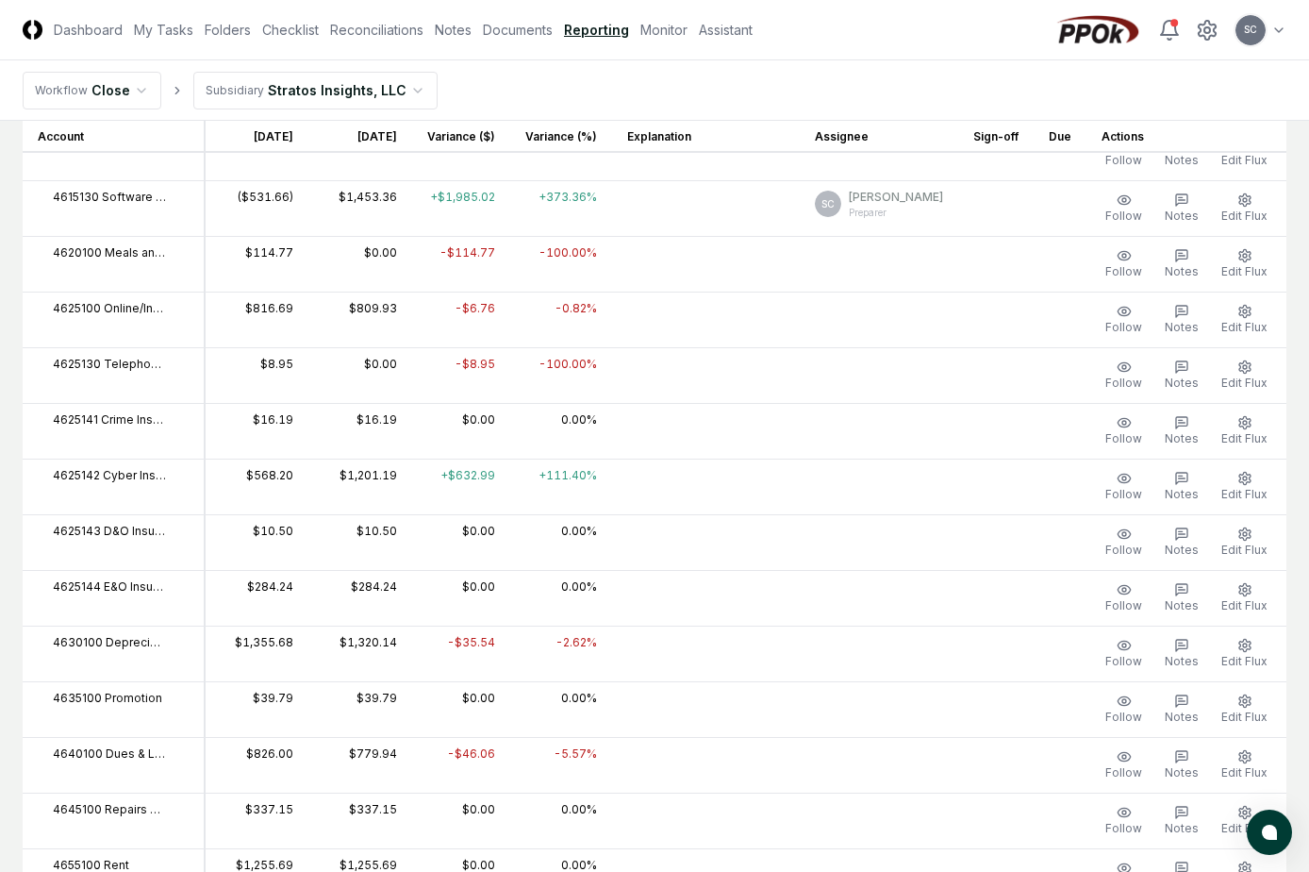
scroll to position [1321, 0]
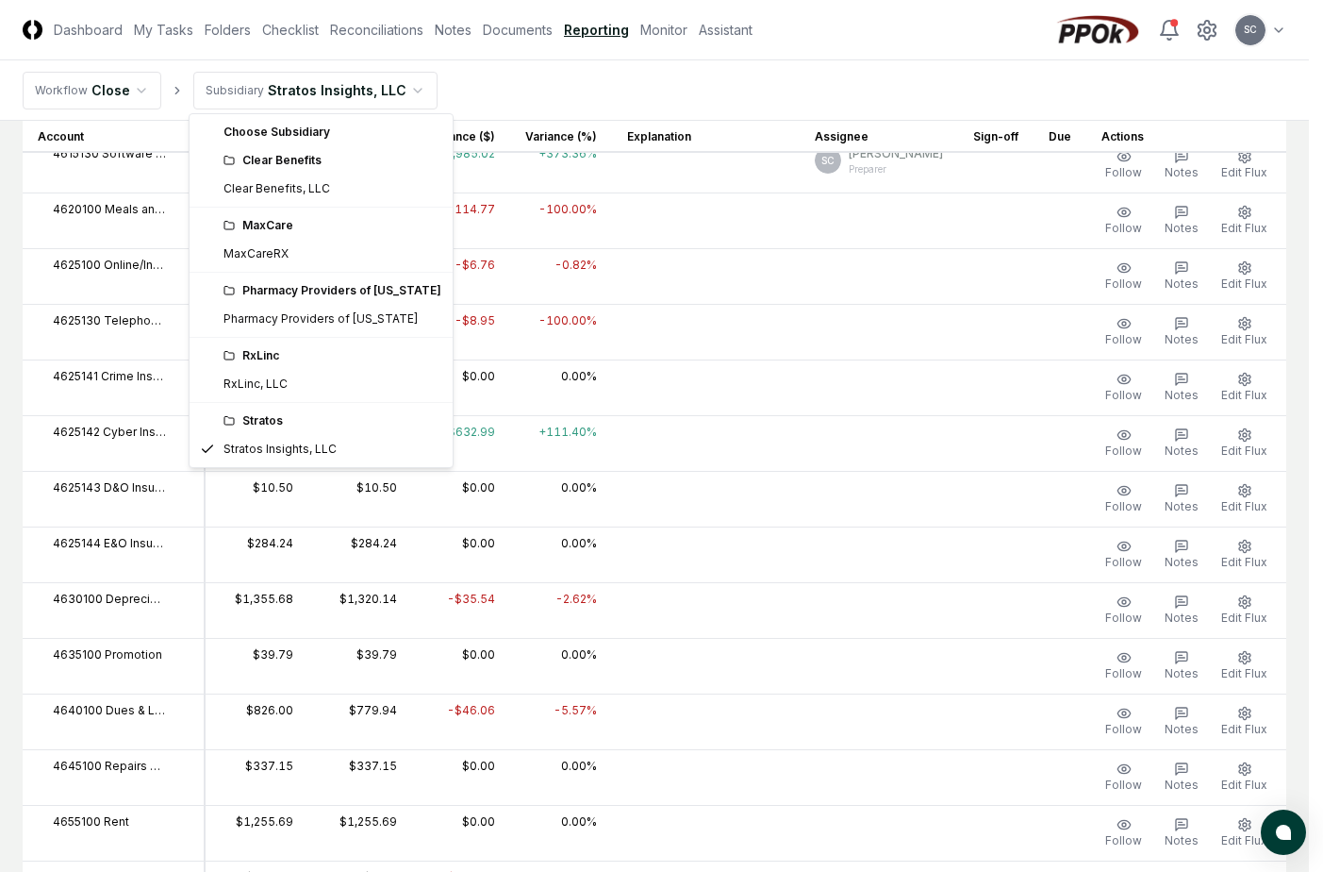
click at [289, 90] on html "CloseCore Dashboard My Tasks Folders Checklist Reconciliations Notes Documents …" at bounding box center [661, 120] width 1323 height 2883
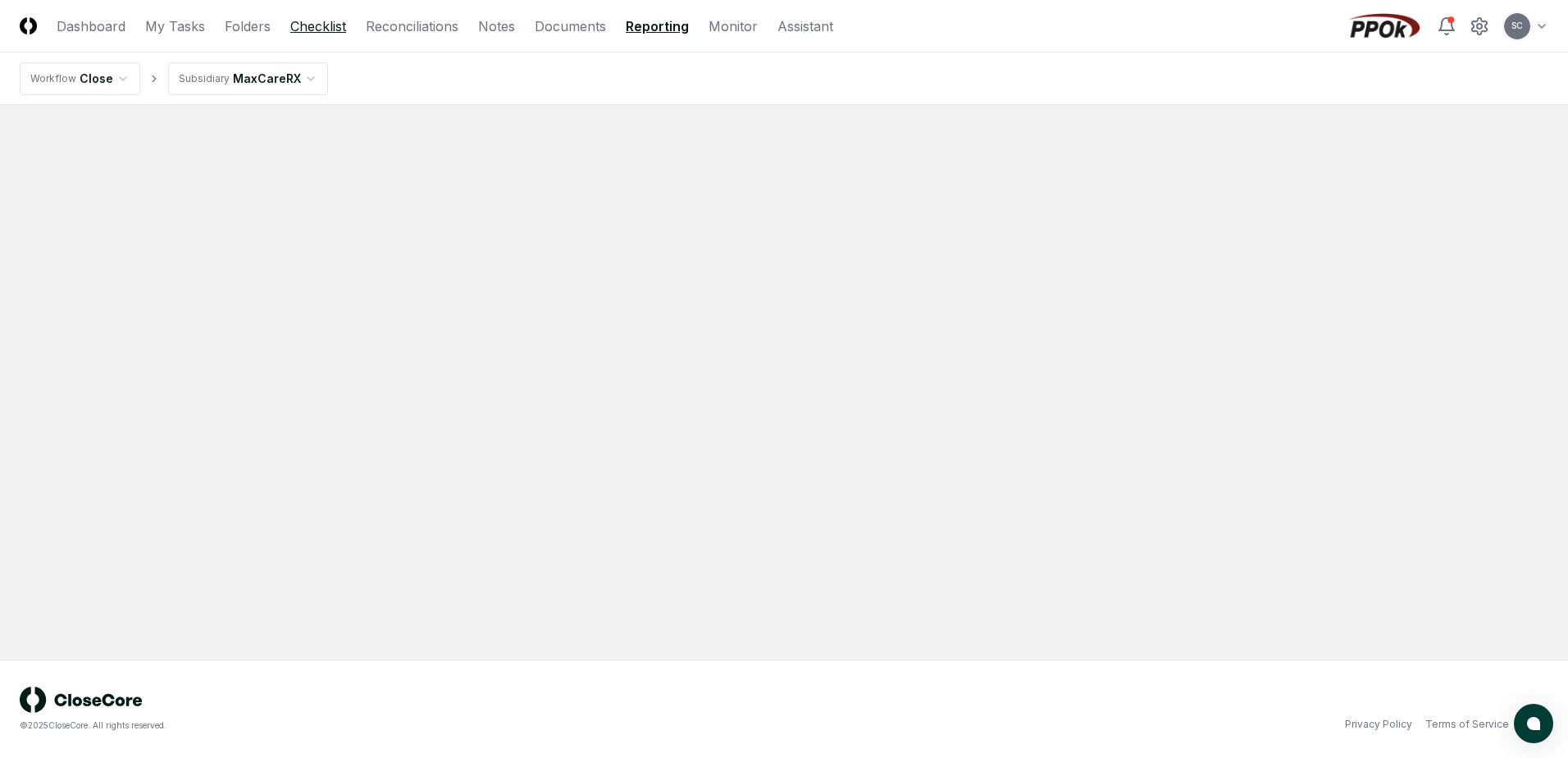
click at [319, 23] on link "Checklist" at bounding box center [318, 26] width 56 height 20
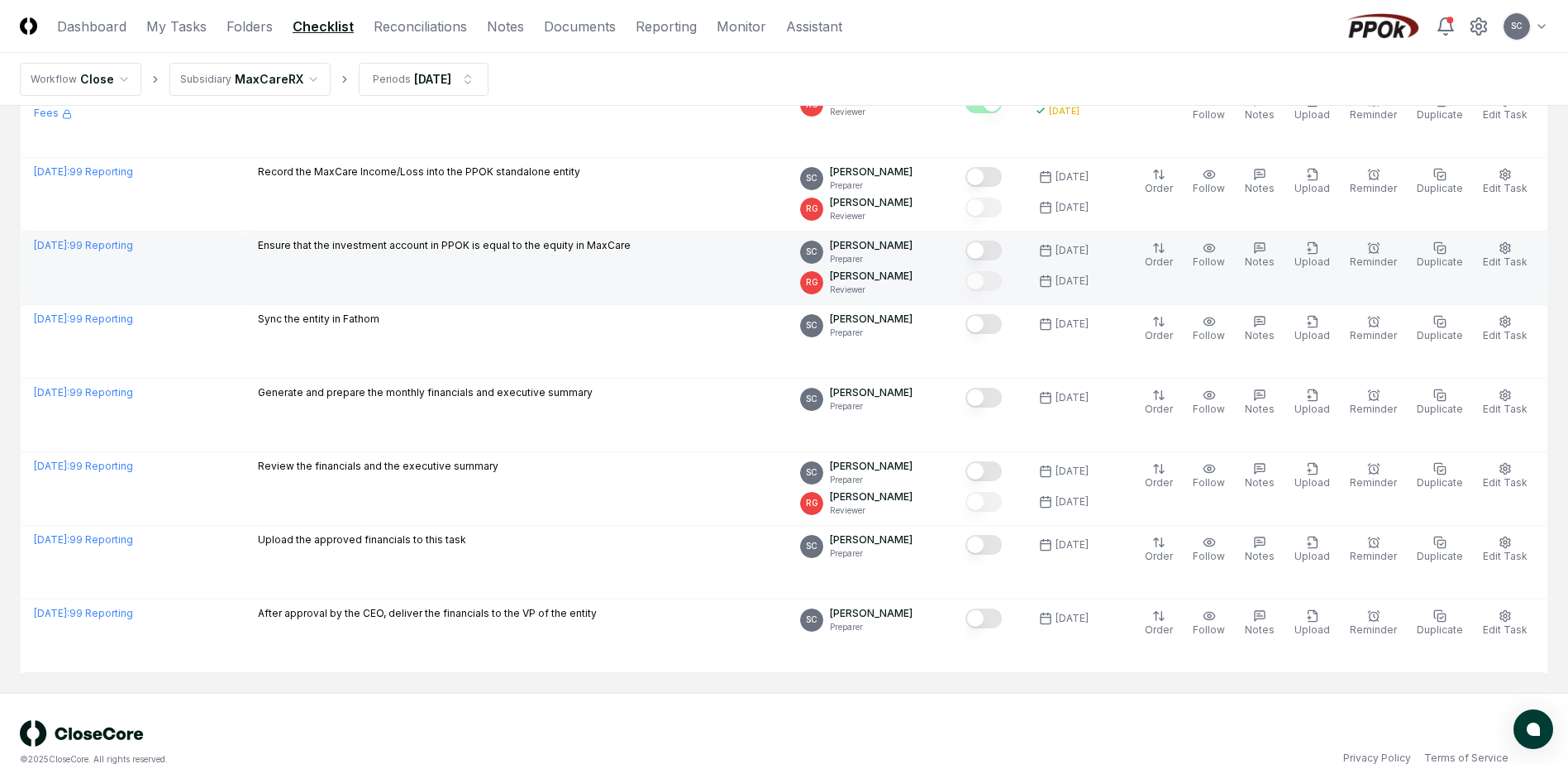
scroll to position [661, 0]
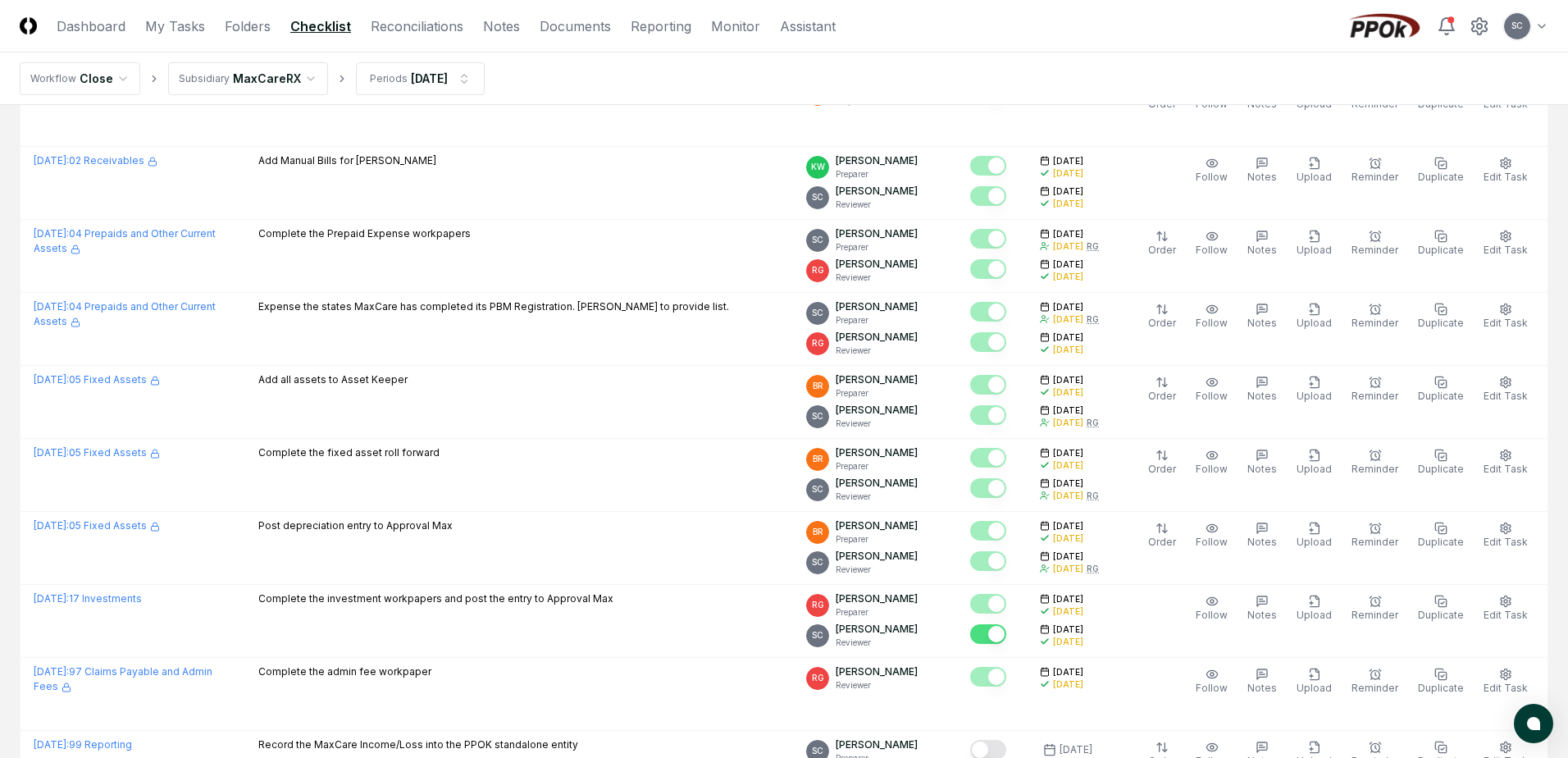
click at [269, 79] on html "CloseCore Dashboard My Tasks Folders Checklist Reconciliations Notes Documents …" at bounding box center [784, 351] width 1568 height 2015
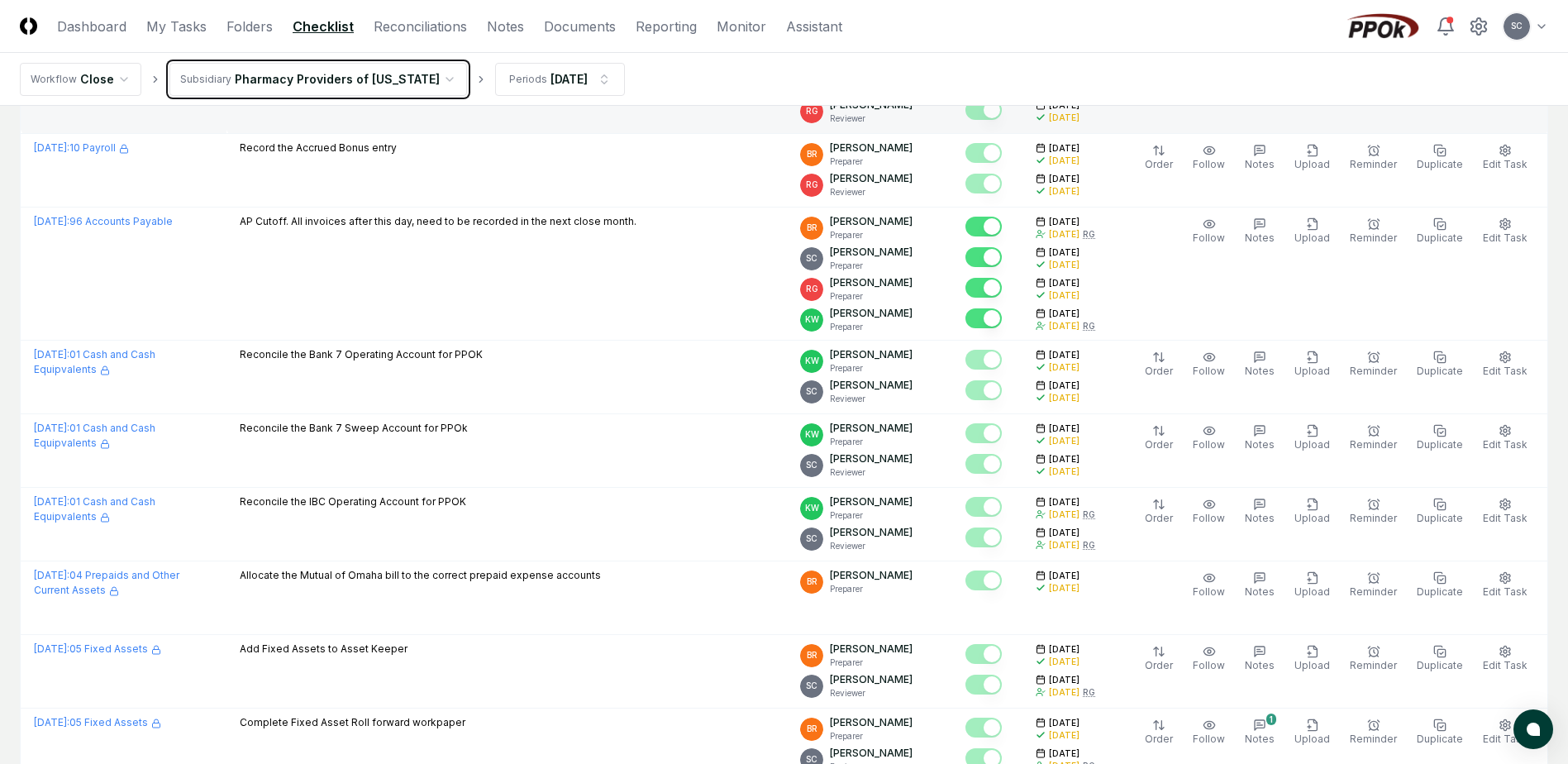
scroll to position [578, 0]
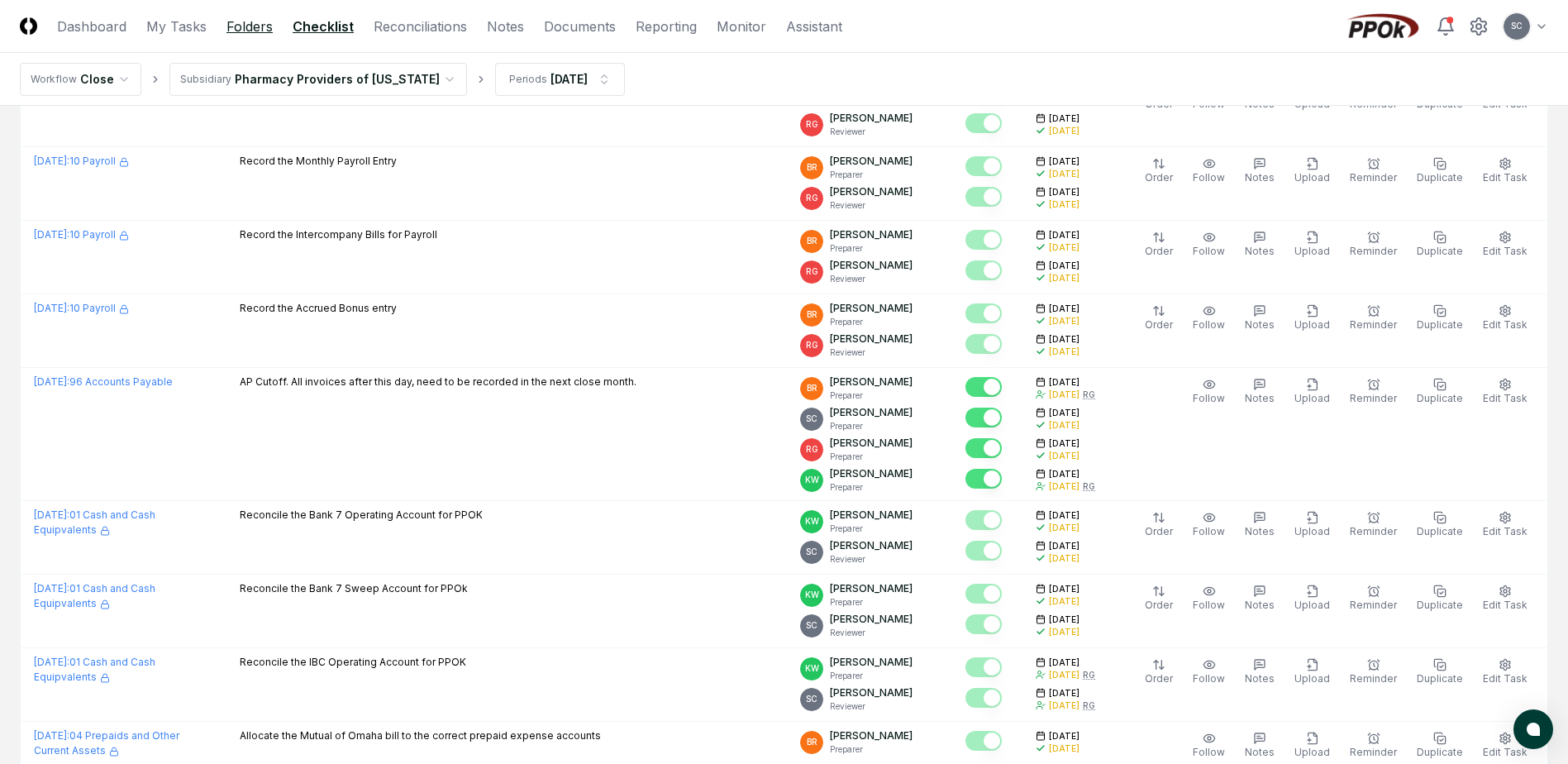
click at [235, 30] on link "Folders" at bounding box center [249, 26] width 46 height 20
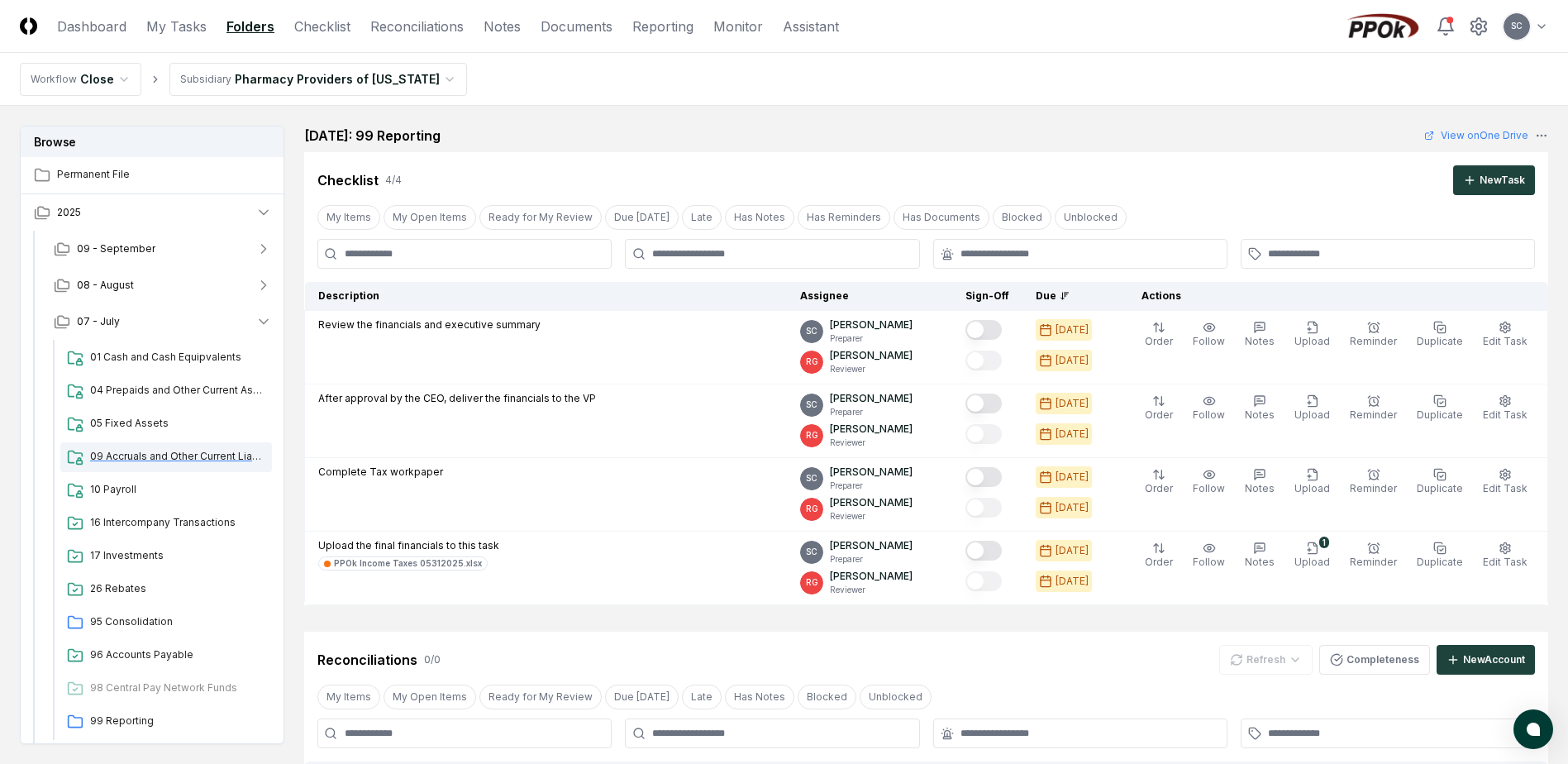
scroll to position [76, 0]
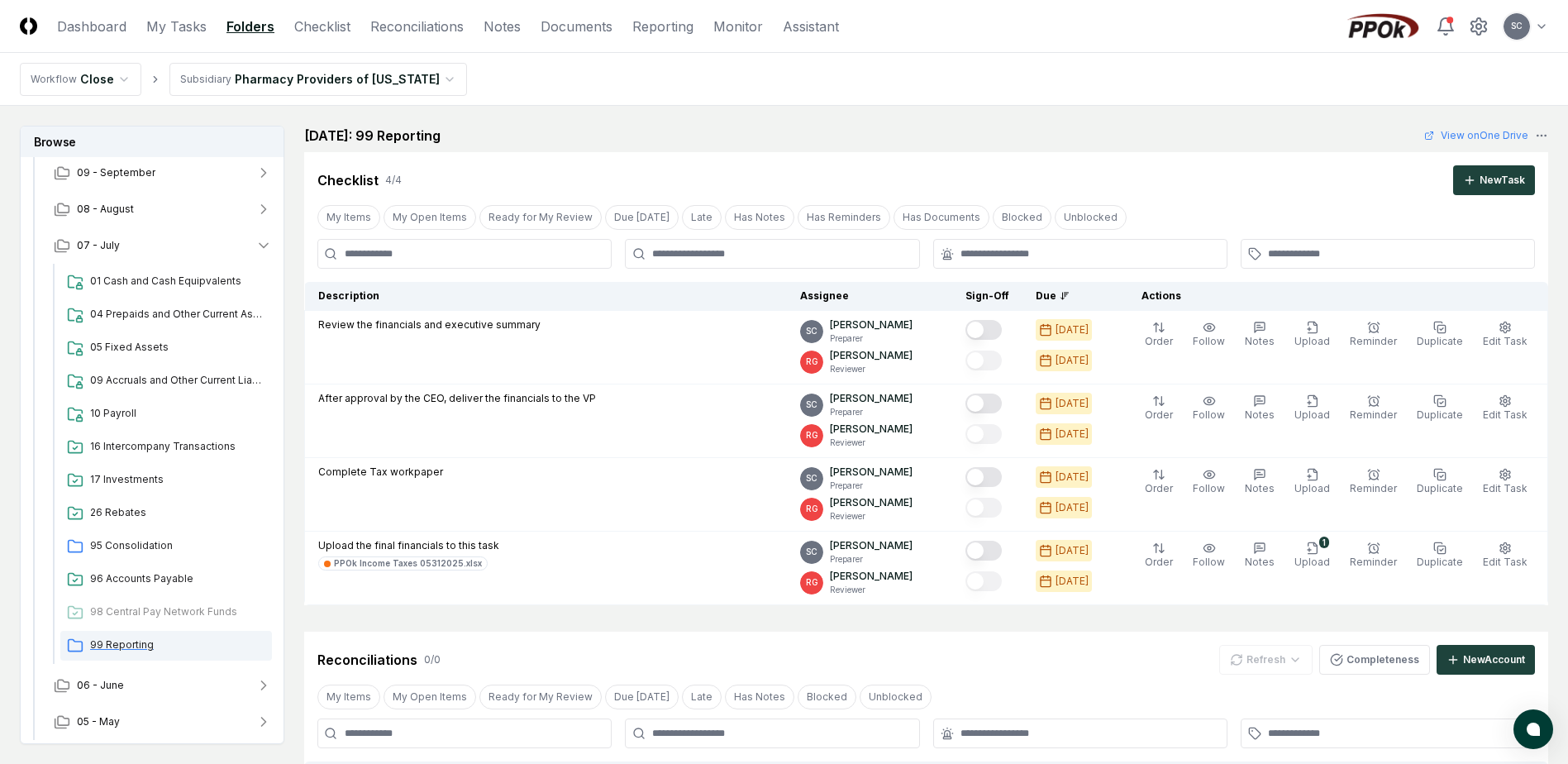
click at [124, 653] on div "99 Reporting" at bounding box center [166, 646] width 211 height 30
click at [124, 647] on span "99 Reporting" at bounding box center [178, 644] width 175 height 15
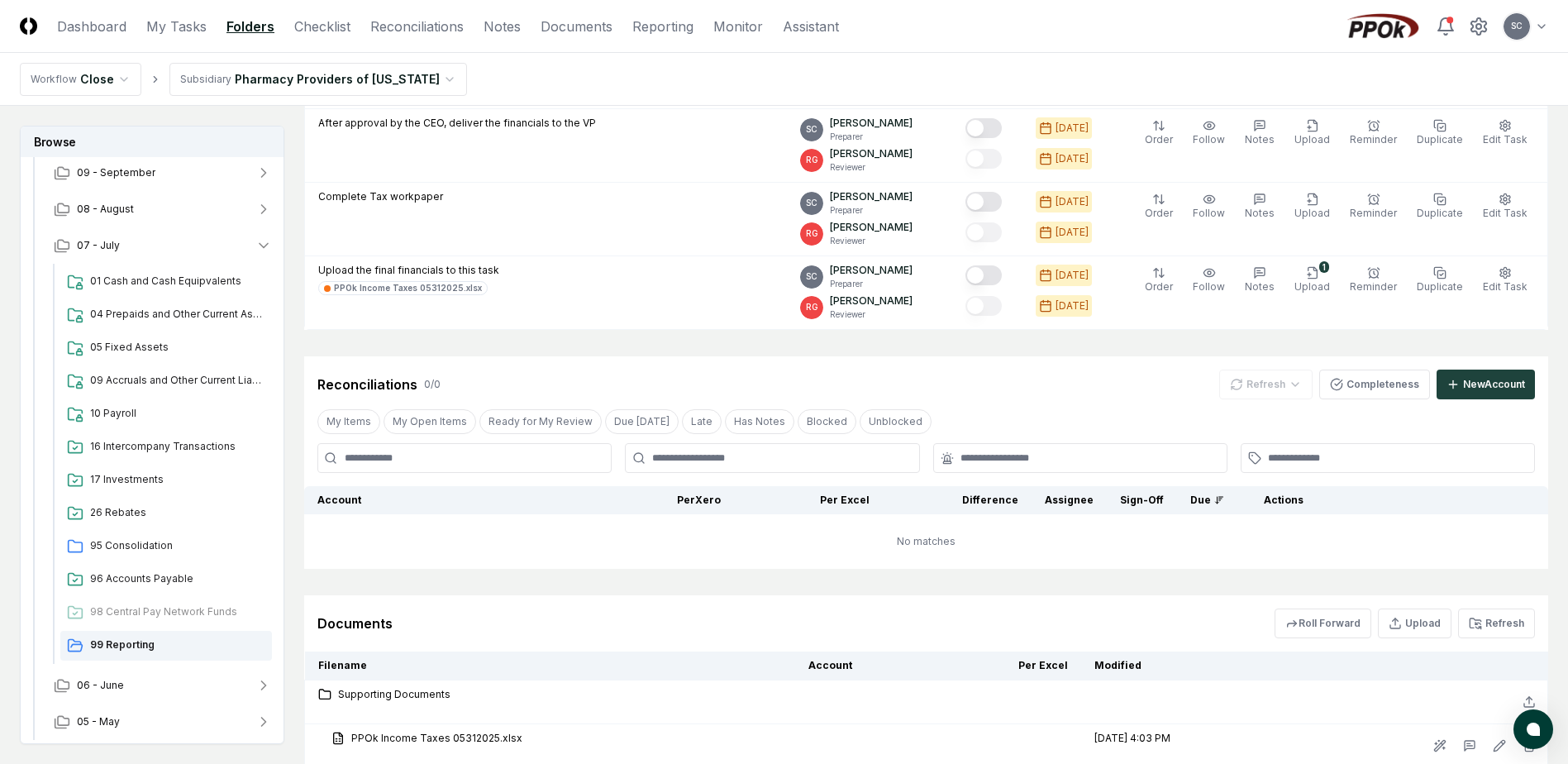
scroll to position [399, 0]
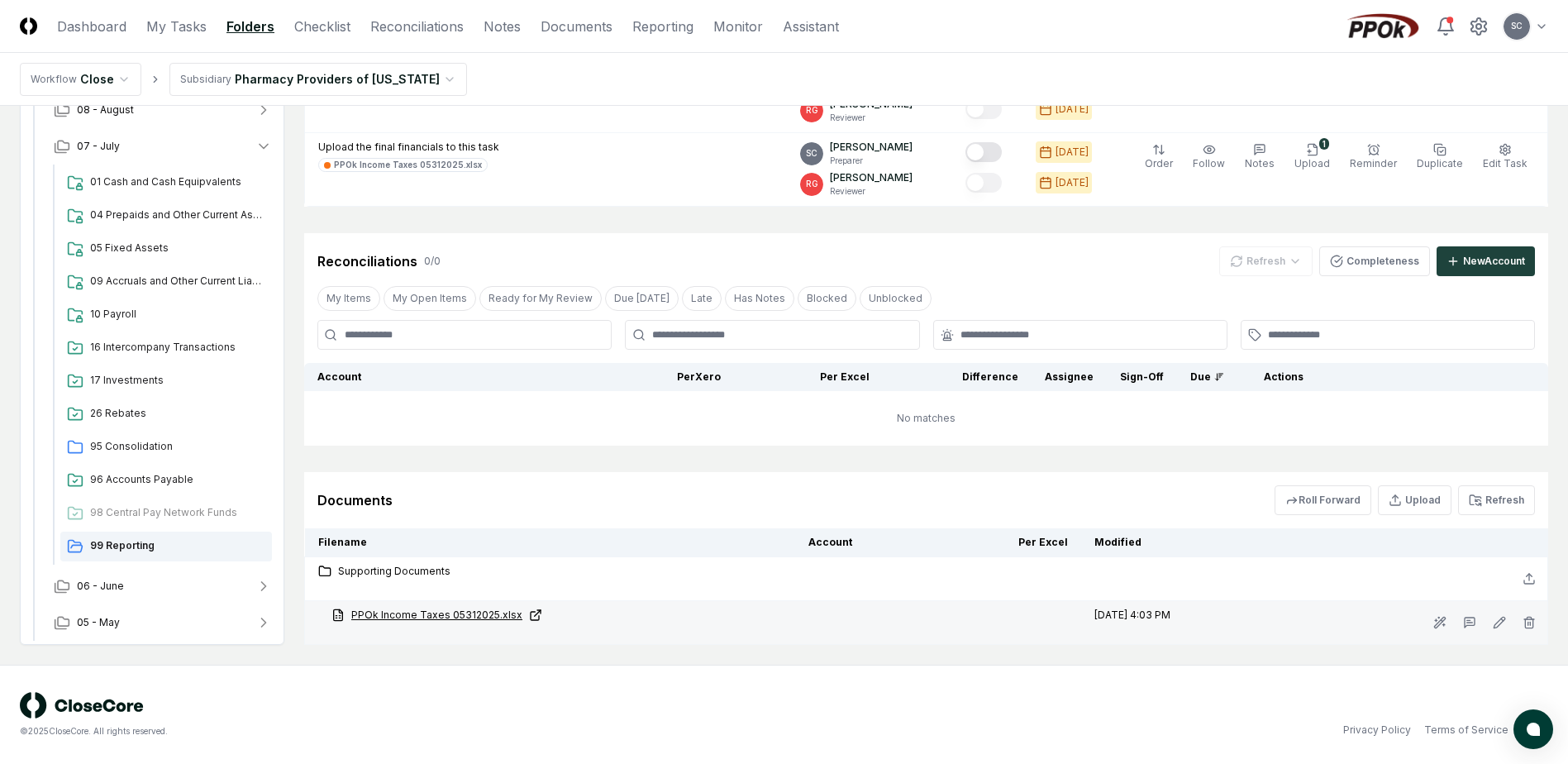
click at [429, 615] on link "PPOk Income Taxes 05312025.xlsx" at bounding box center [557, 614] width 451 height 15
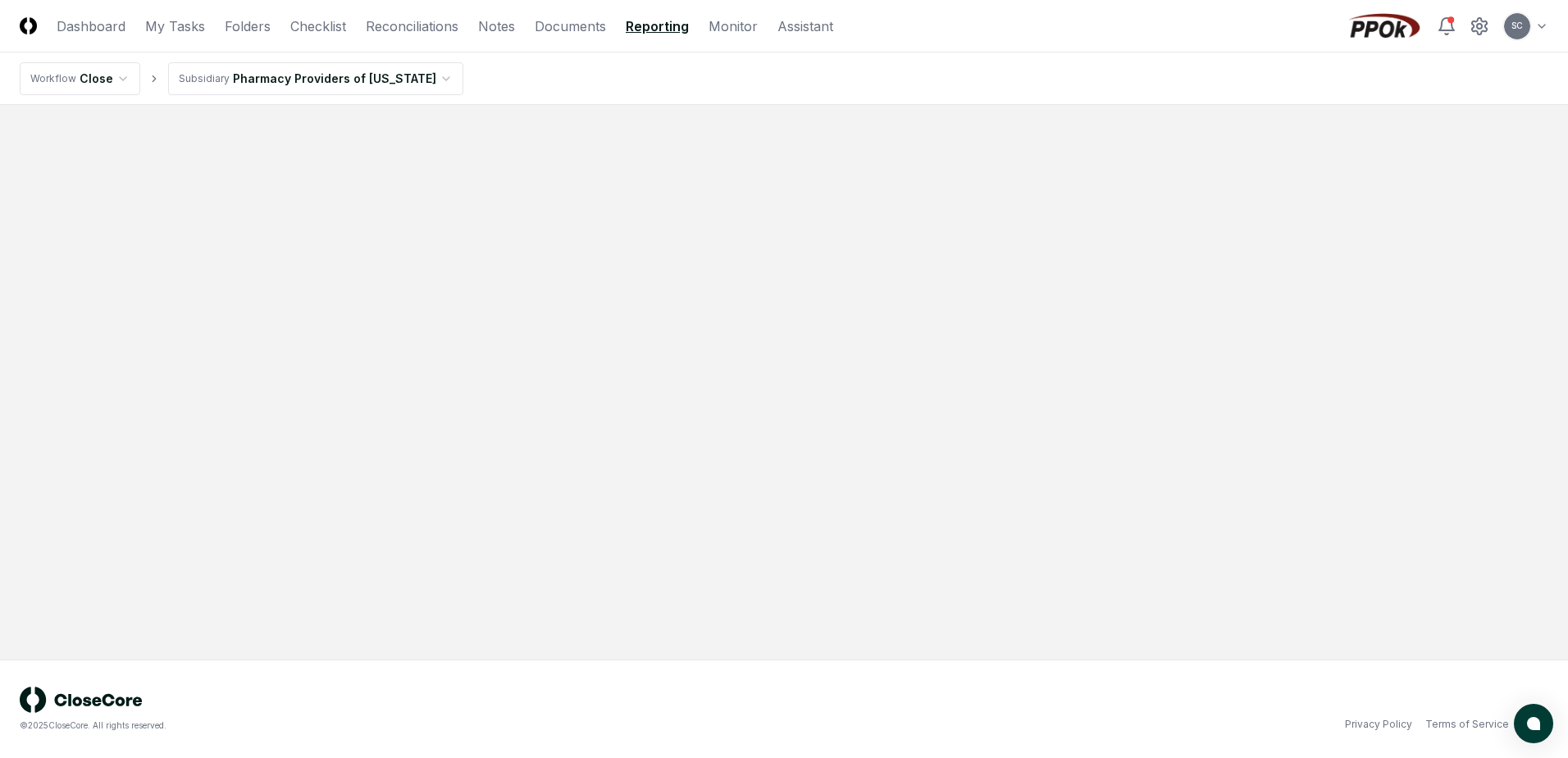
click at [551, 64] on nav "Workflow Close Subsidiary Pharmacy Providers of [US_STATE]" at bounding box center [784, 78] width 1568 height 52
click at [560, 30] on link "Documents" at bounding box center [570, 26] width 71 height 20
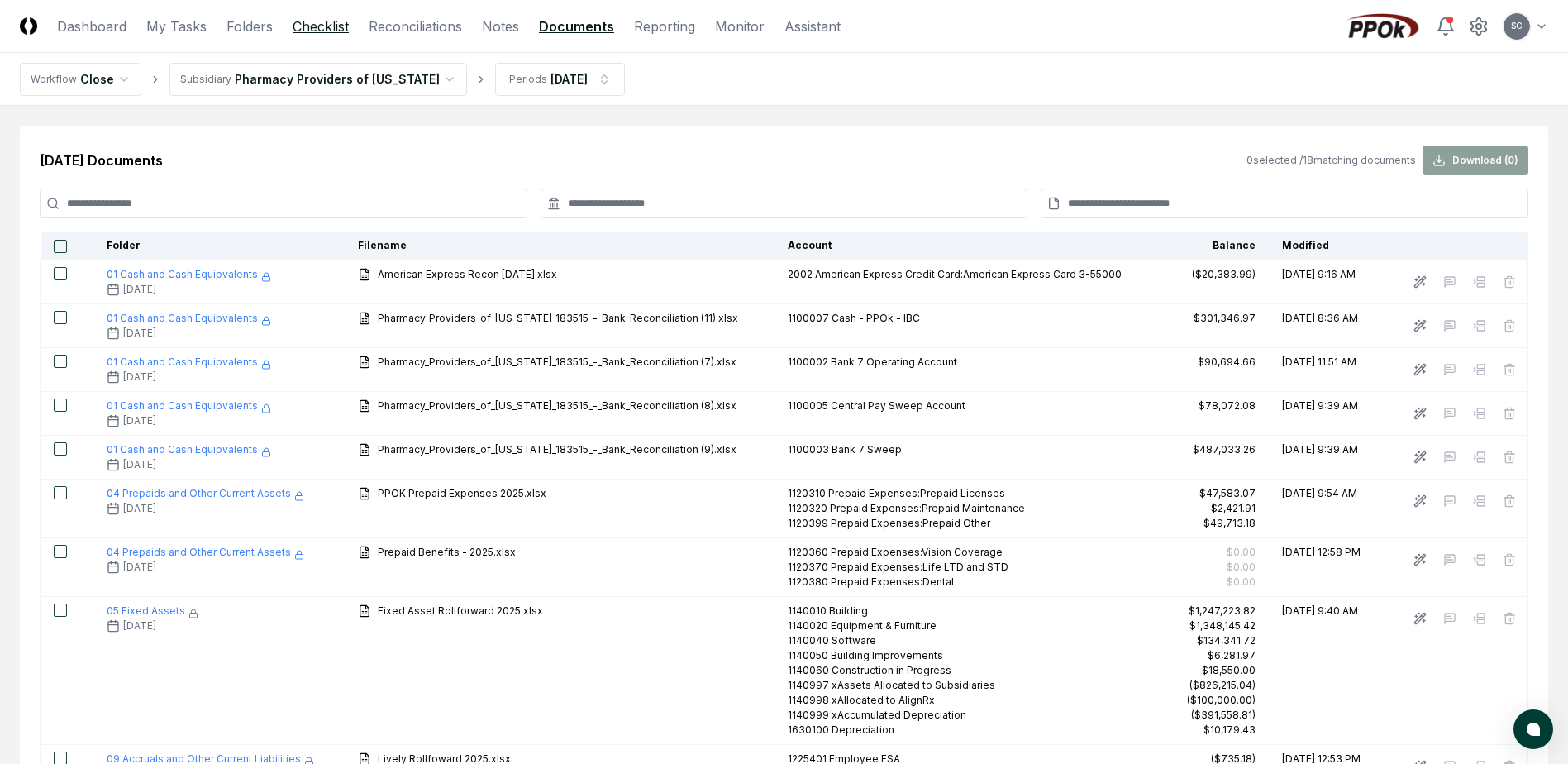
click at [320, 28] on link "Checklist" at bounding box center [321, 26] width 56 height 20
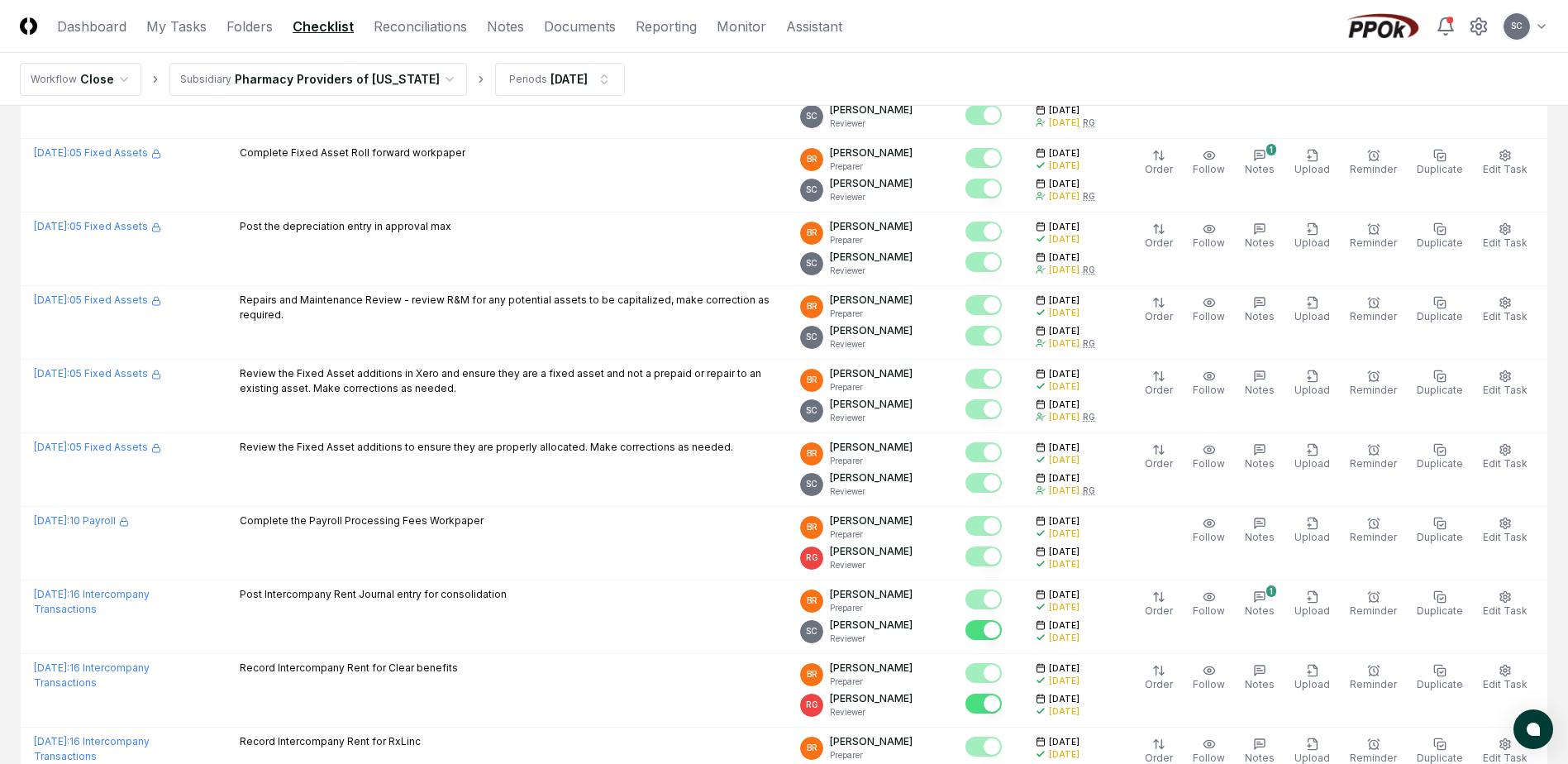
scroll to position [992, 0]
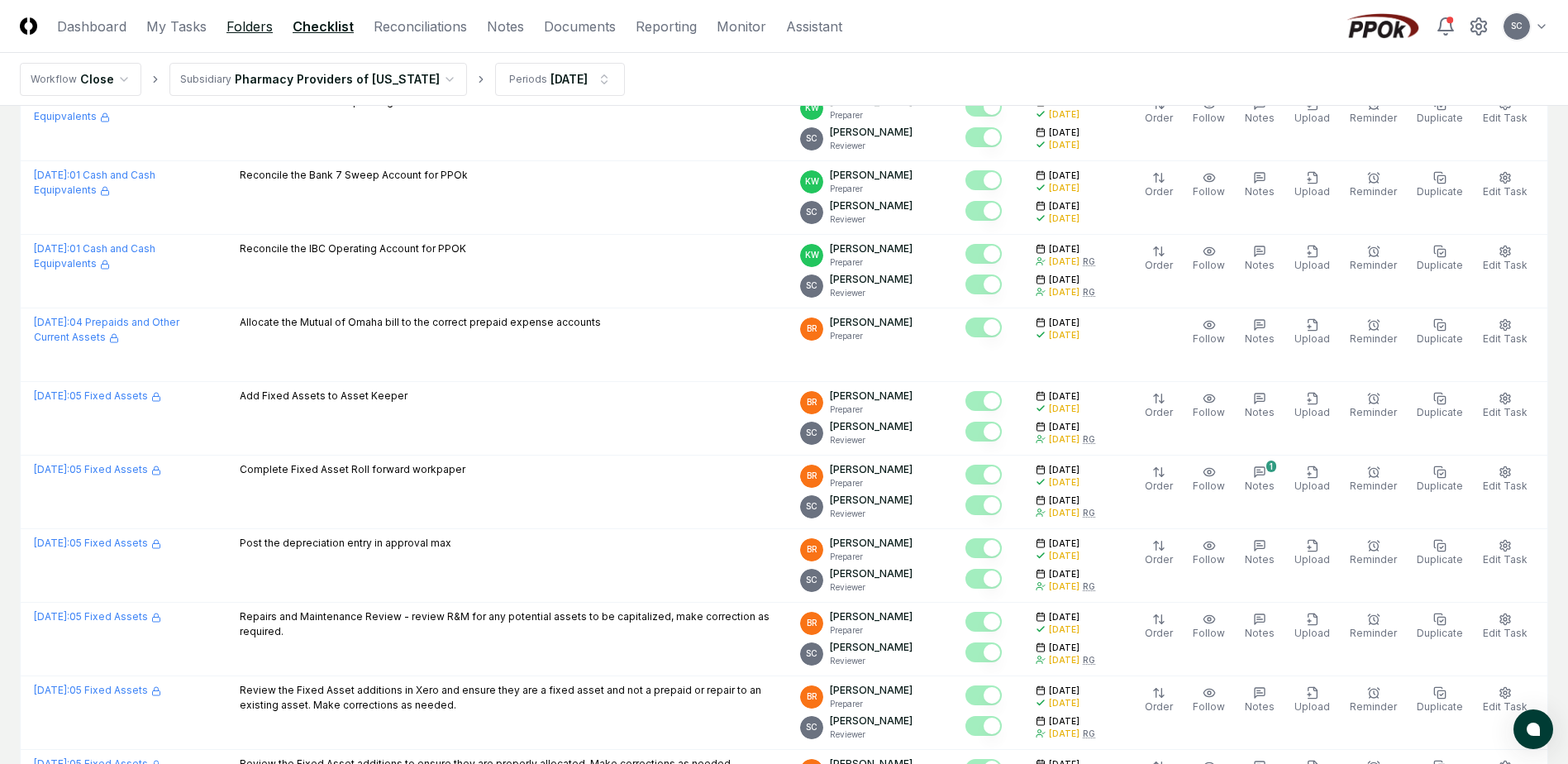
click at [239, 23] on link "Folders" at bounding box center [249, 26] width 46 height 20
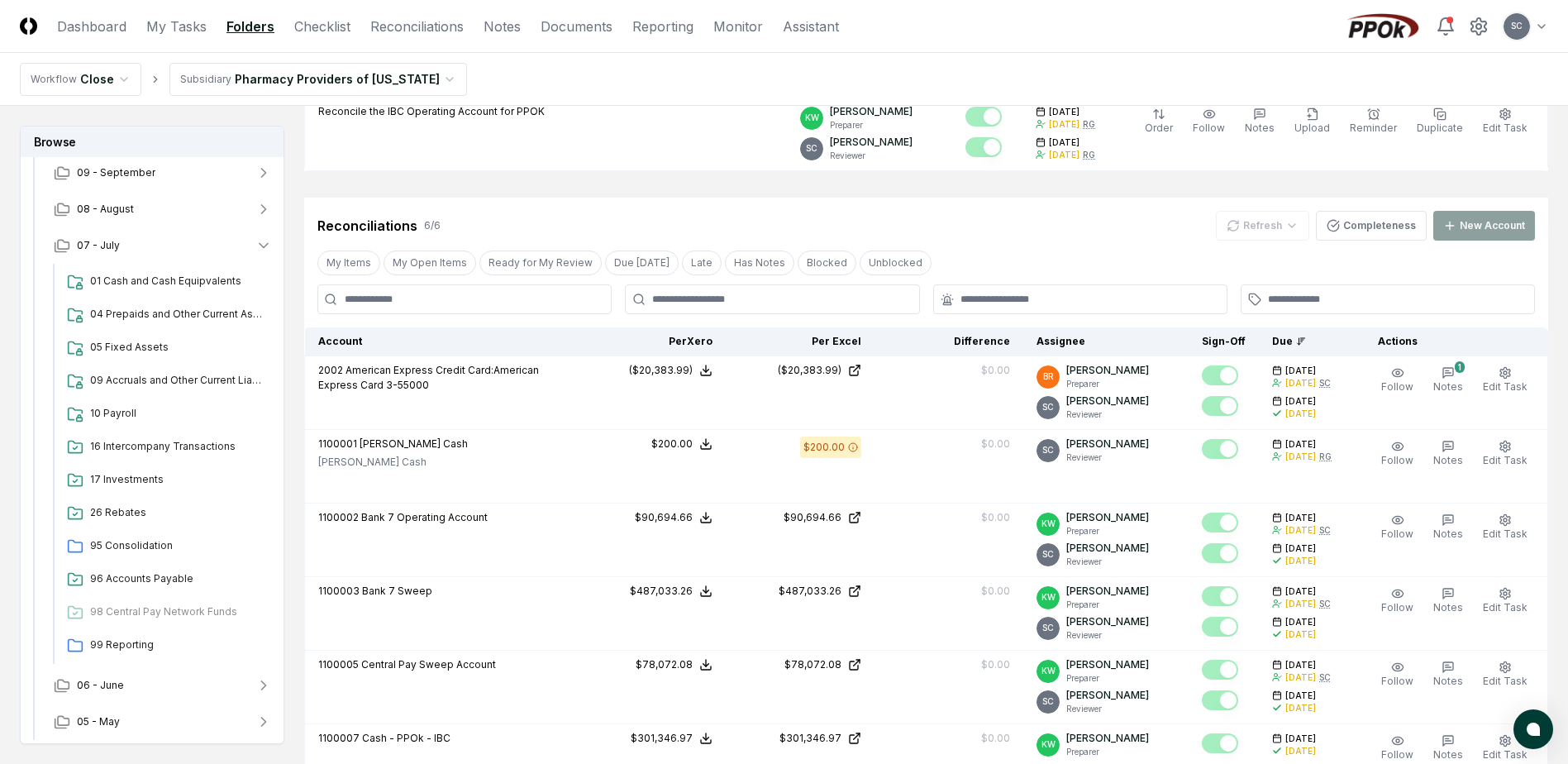
scroll to position [496, 0]
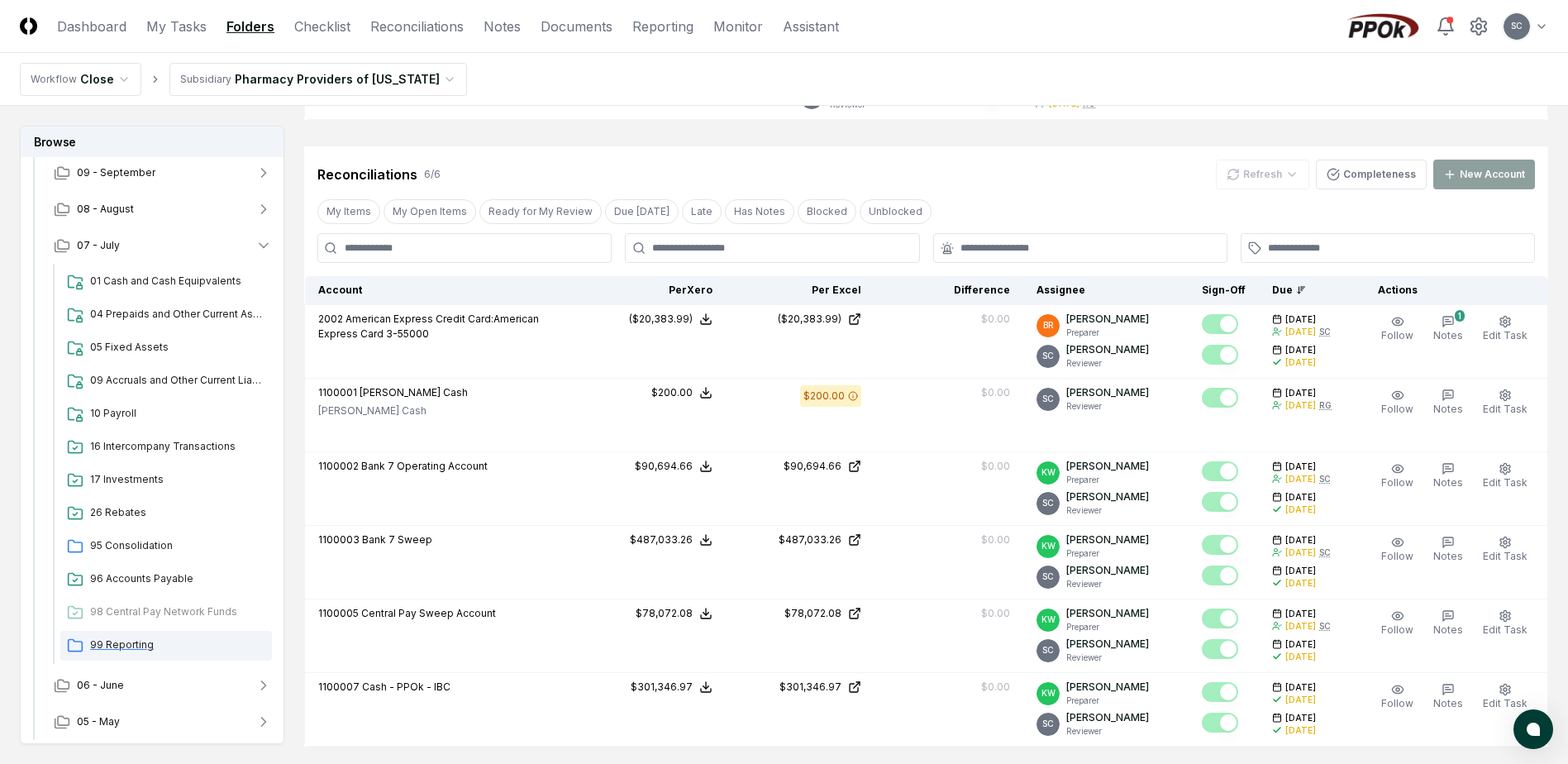
click at [116, 642] on span "99 Reporting" at bounding box center [178, 644] width 175 height 15
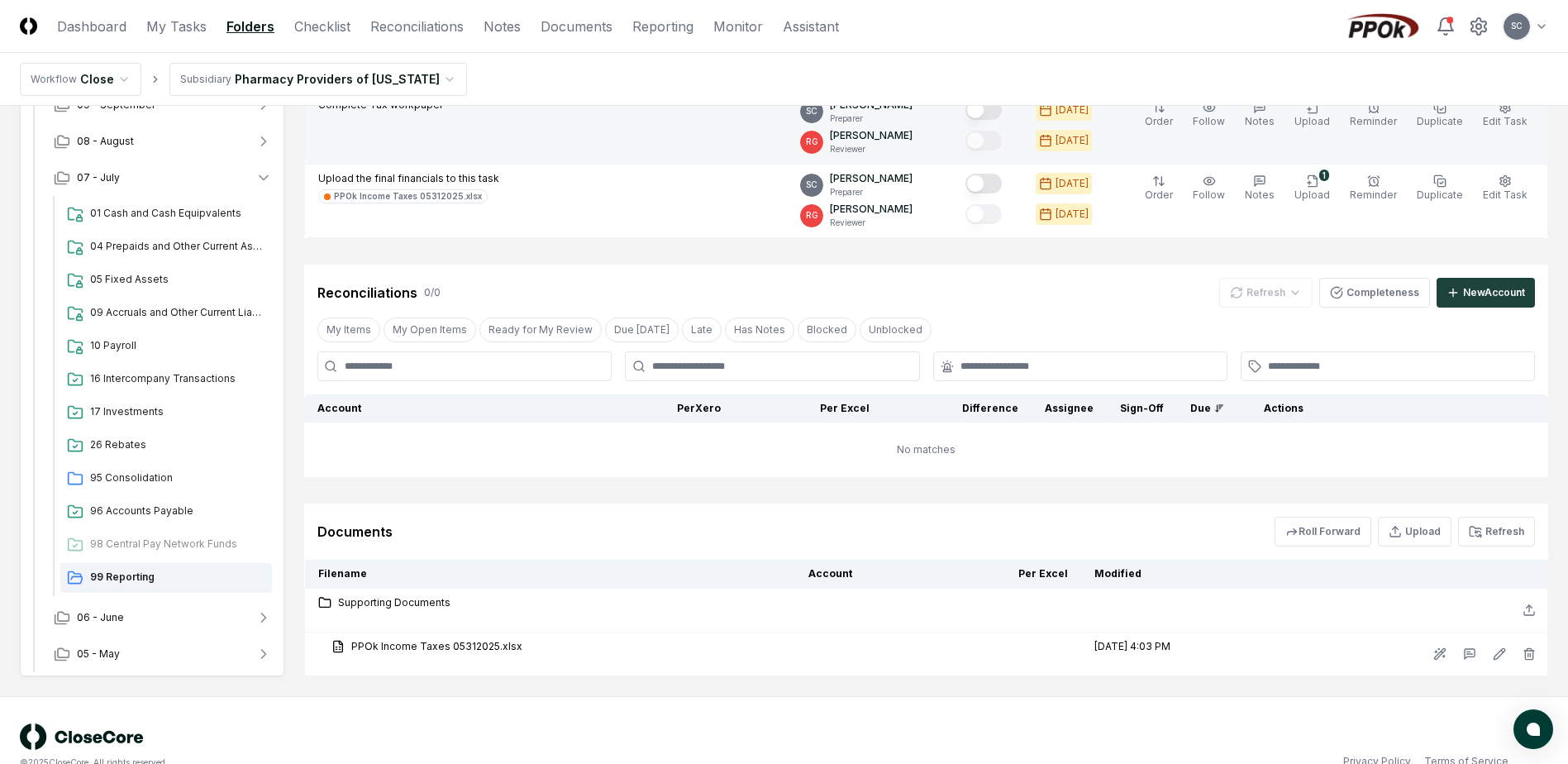
scroll to position [399, 0]
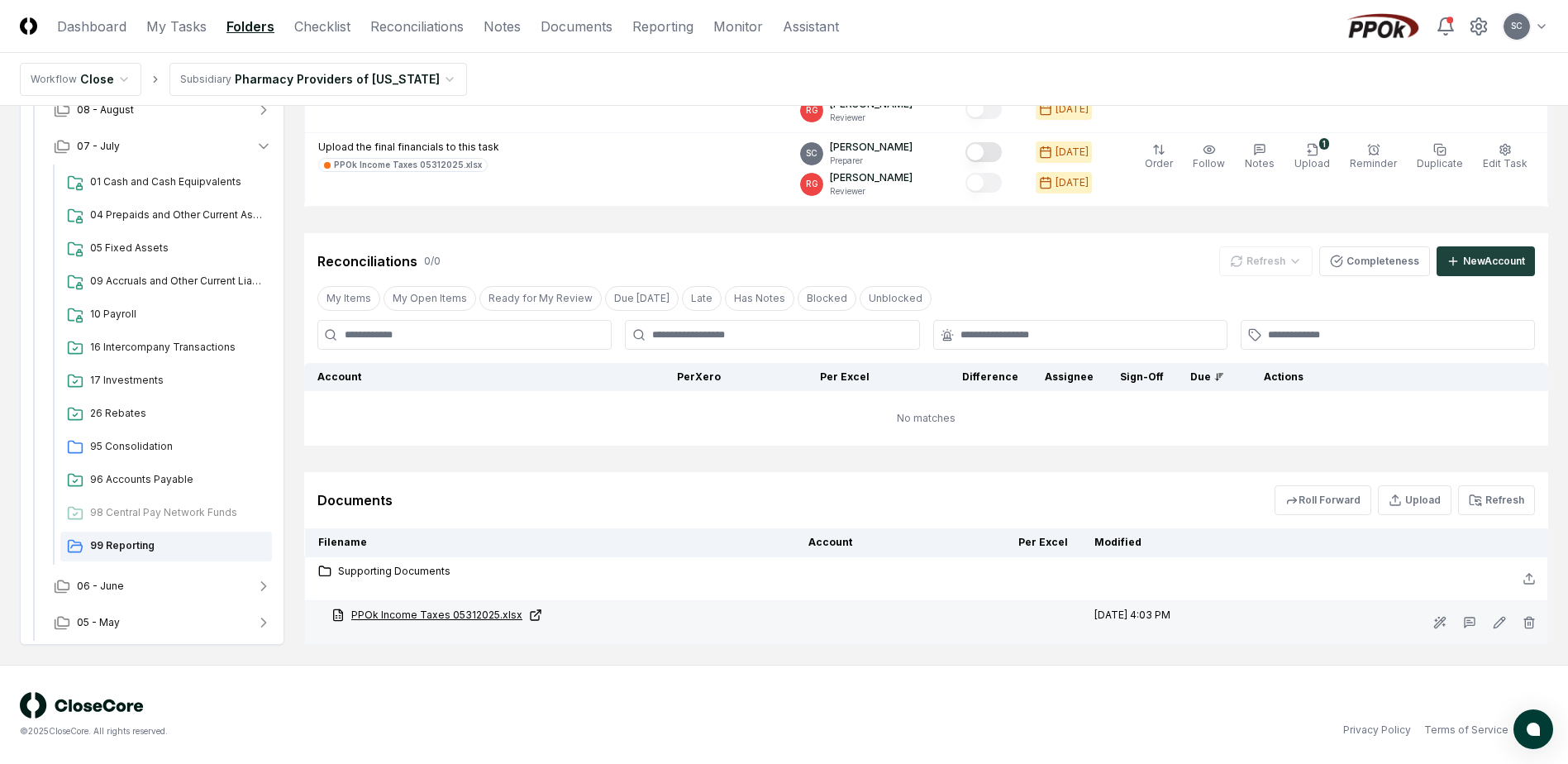
click at [409, 614] on link "PPOk Income Taxes 05312025.xlsx" at bounding box center [557, 614] width 451 height 15
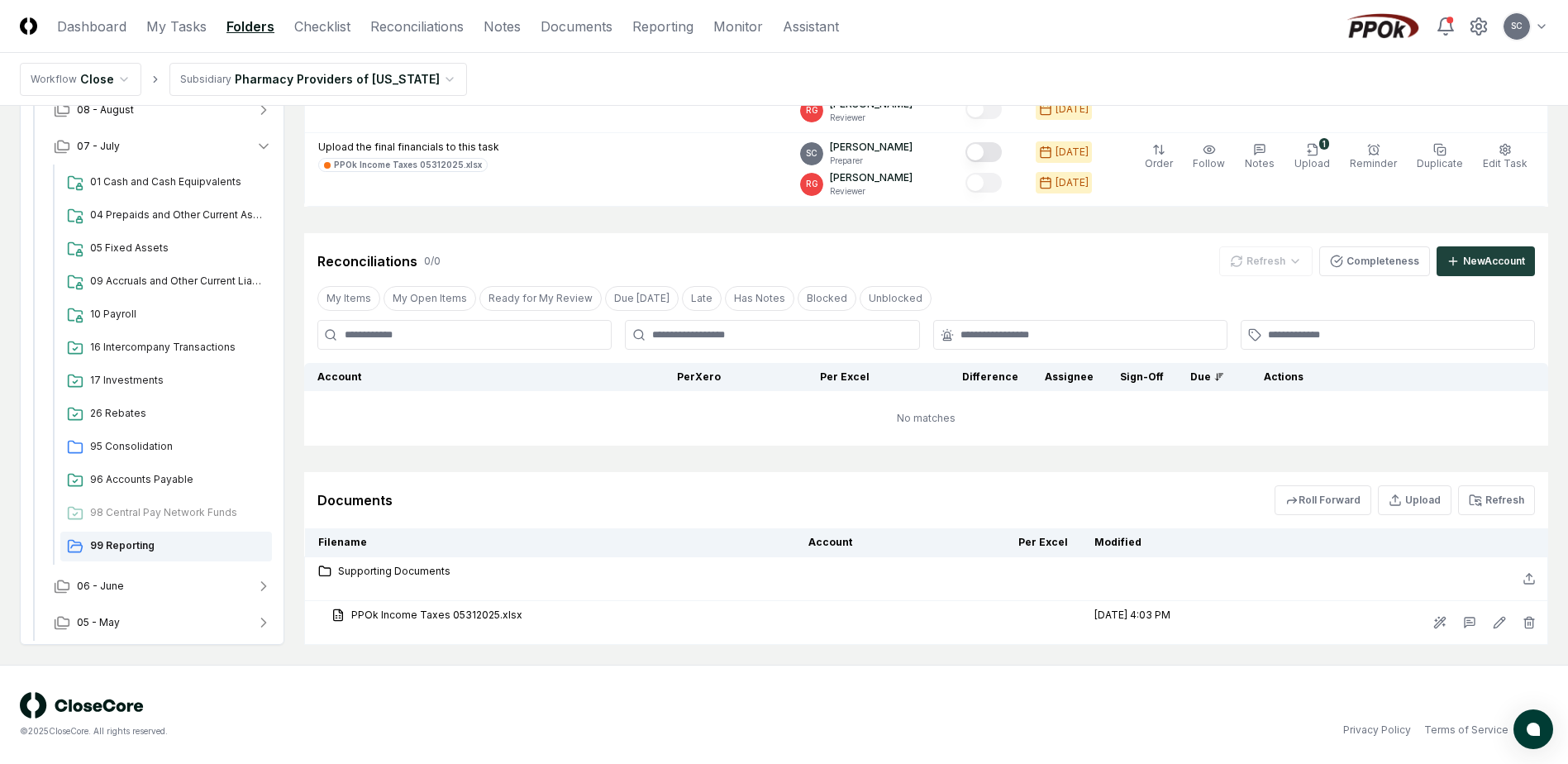
scroll to position [0, 0]
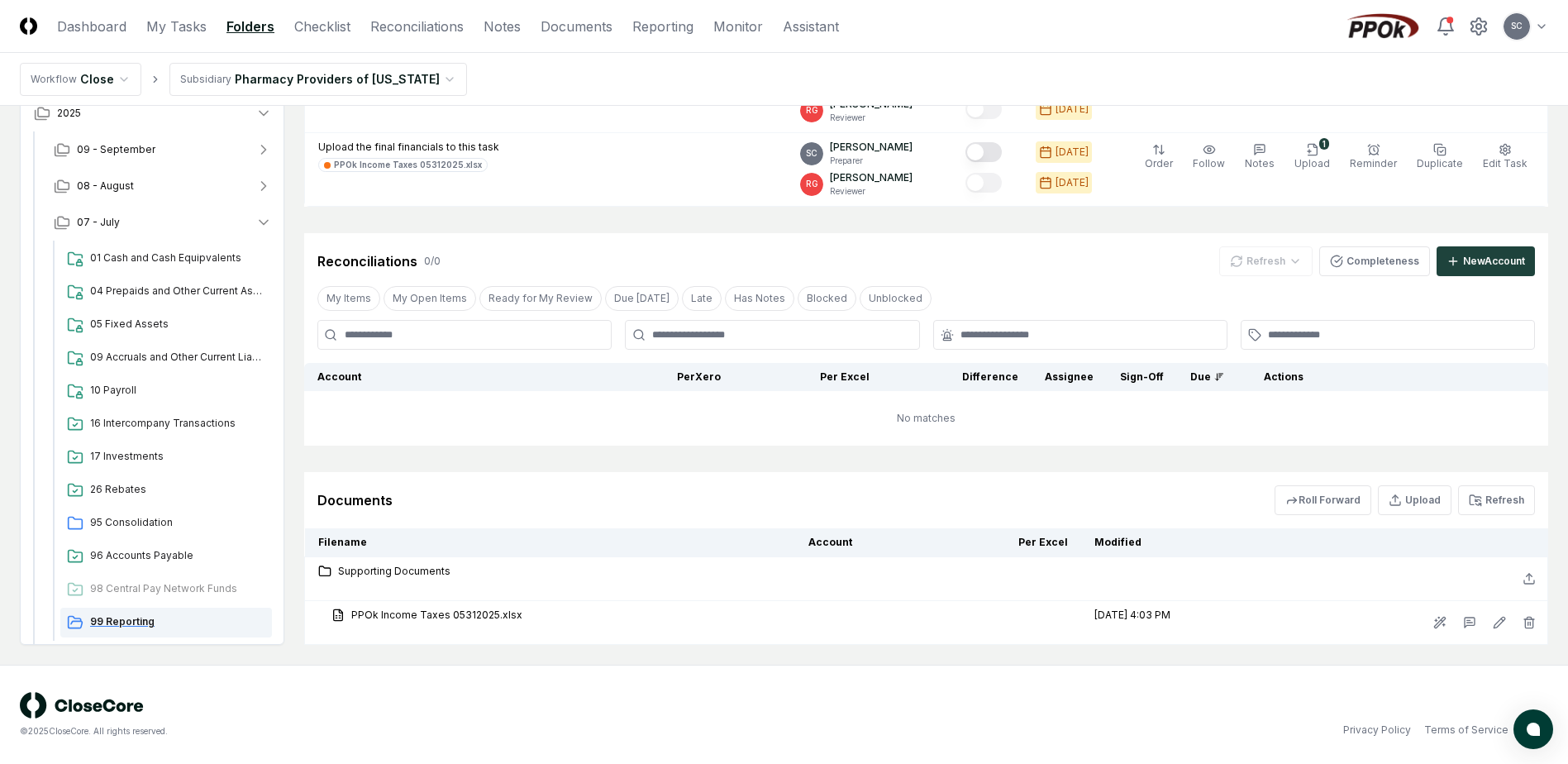
click at [133, 622] on span "99 Reporting" at bounding box center [178, 621] width 175 height 15
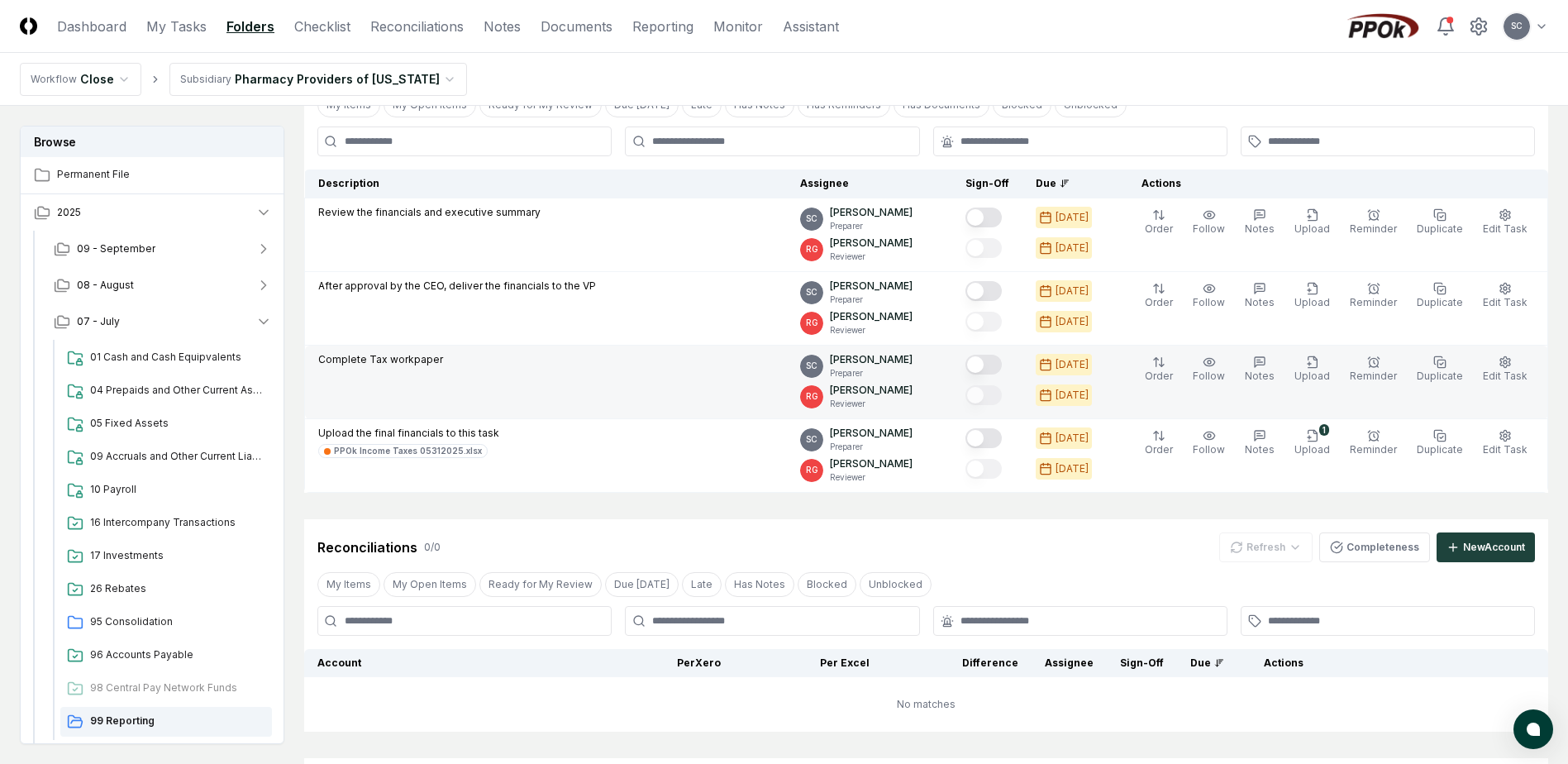
scroll to position [399, 0]
